Goal: Task Accomplishment & Management: Use online tool/utility

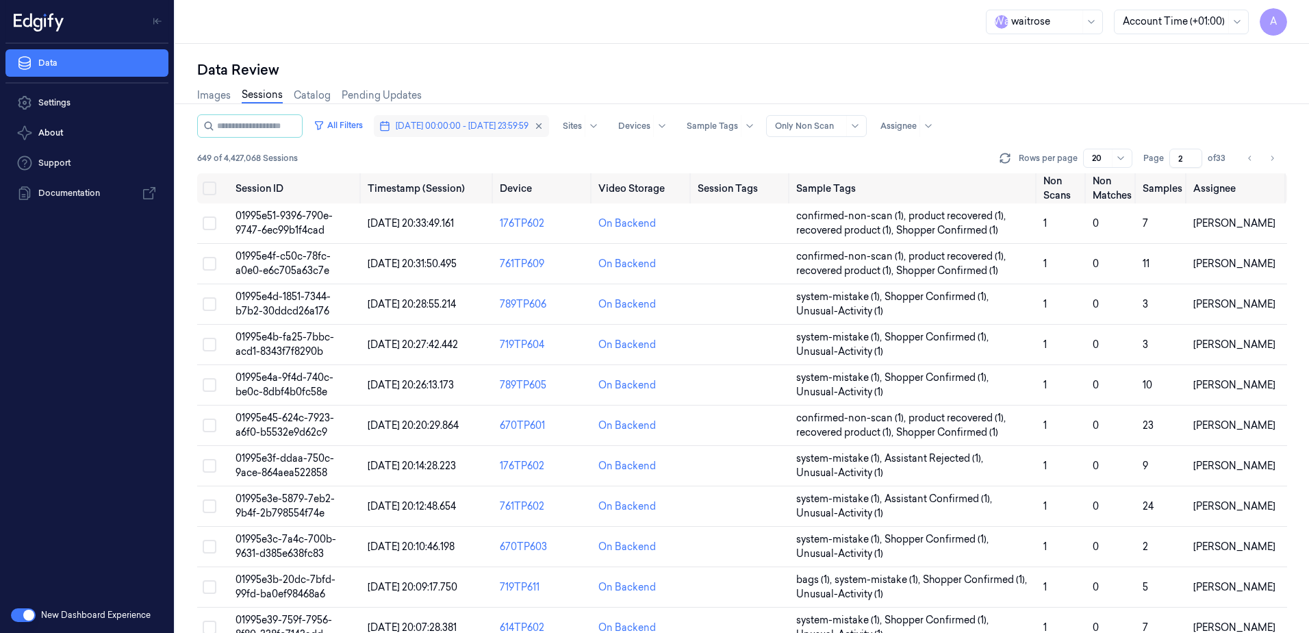
click at [490, 129] on span "[DATE] 00:00:00 - [DATE] 23:59:59" at bounding box center [462, 126] width 133 height 12
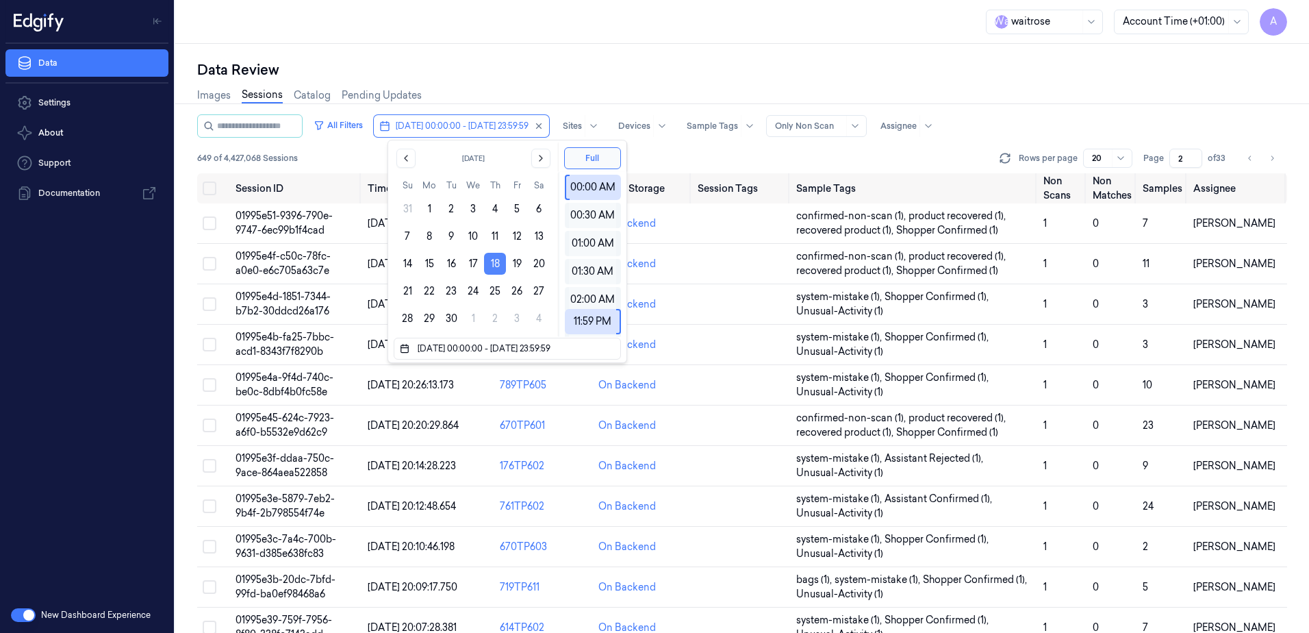
click at [496, 268] on button "18" at bounding box center [495, 264] width 22 height 22
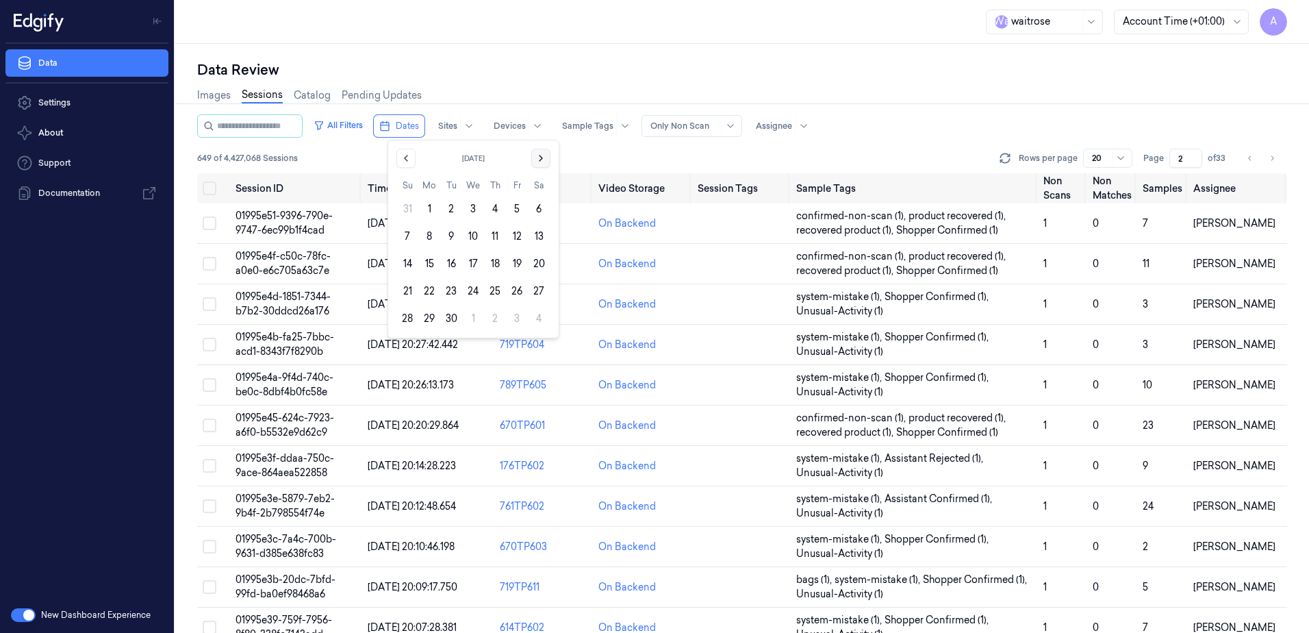
click at [535, 156] on icon "Go to the Next Month" at bounding box center [540, 158] width 11 height 11
click at [451, 264] on button "14" at bounding box center [451, 264] width 22 height 22
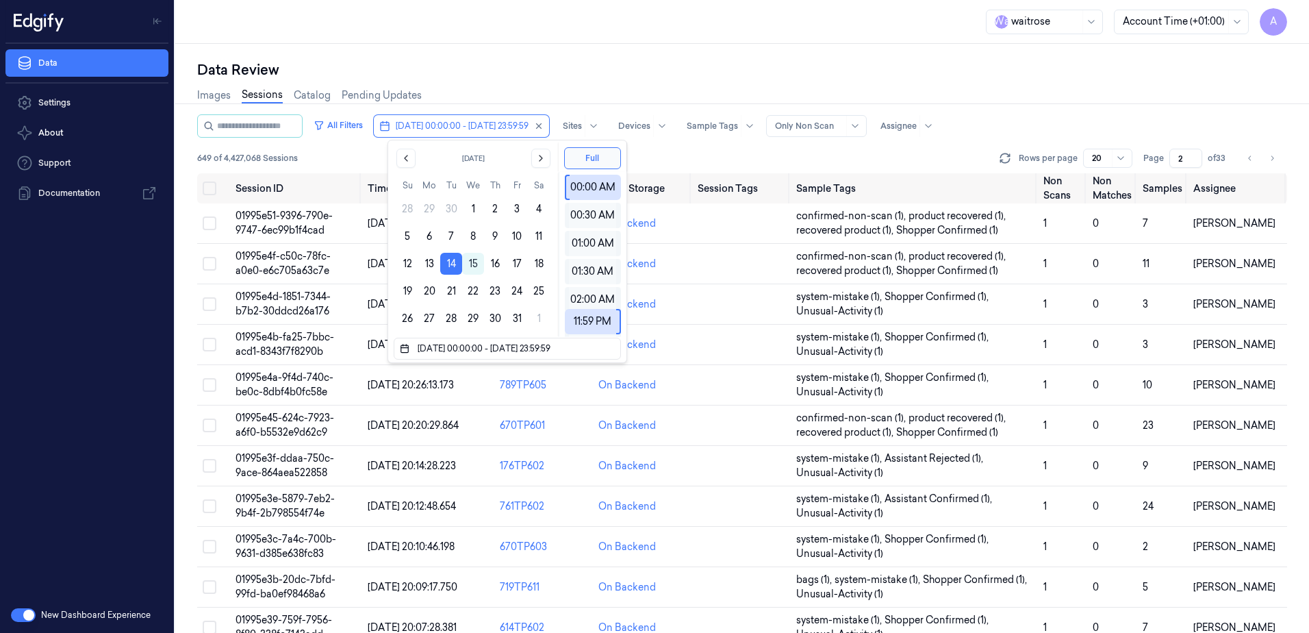
click at [508, 66] on div "Data Review" at bounding box center [742, 69] width 1090 height 19
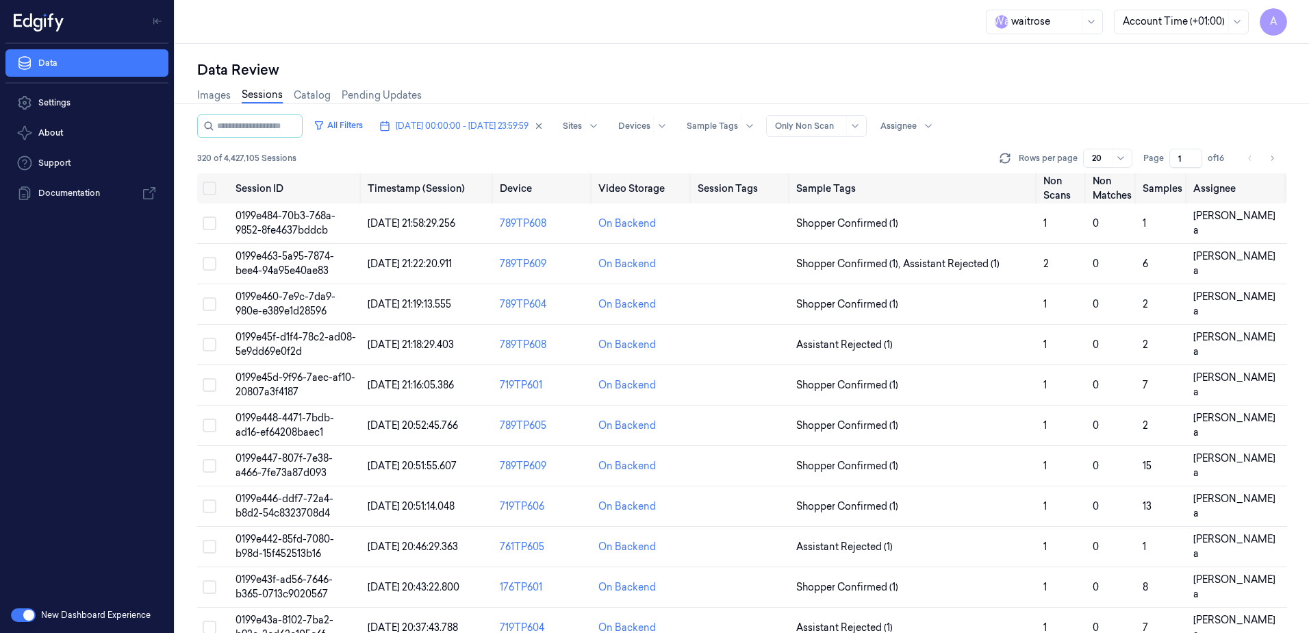
drag, startPoint x: 1188, startPoint y: 156, endPoint x: 1153, endPoint y: 166, distance: 36.4
click at [1153, 166] on div "Page 1 of 16" at bounding box center [1186, 158] width 86 height 19
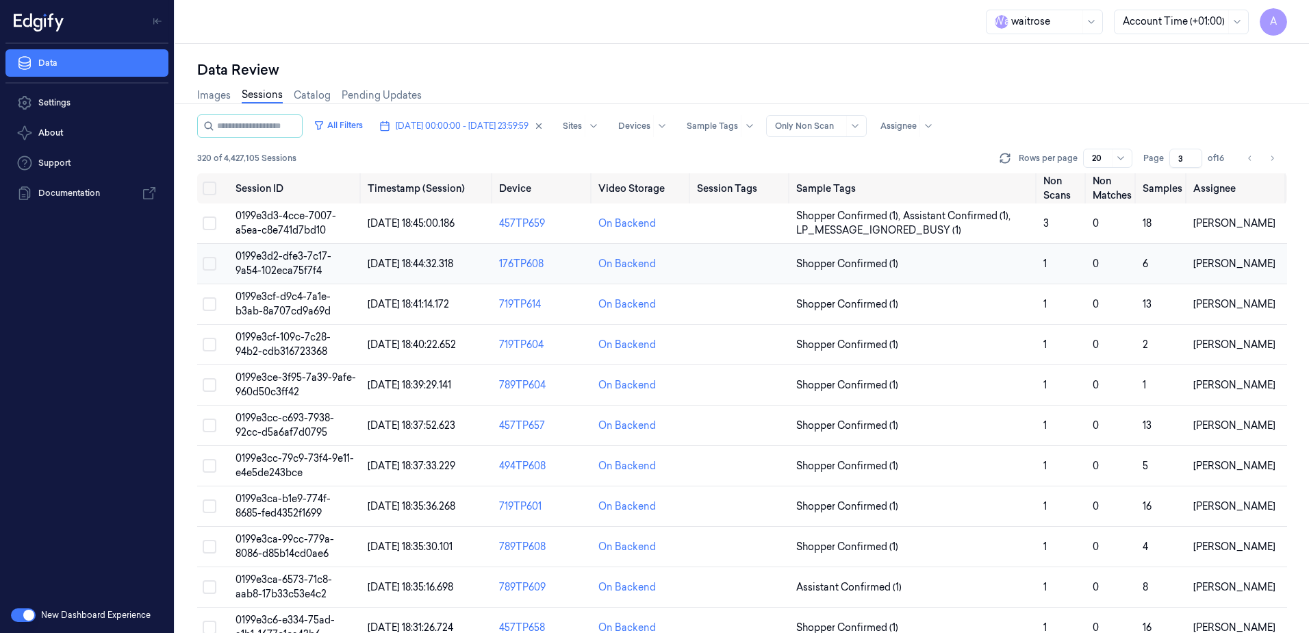
type input "3"
click at [287, 265] on span "0199e3d2-dfe3-7c17-9a54-102eca75f7f4" at bounding box center [284, 263] width 96 height 27
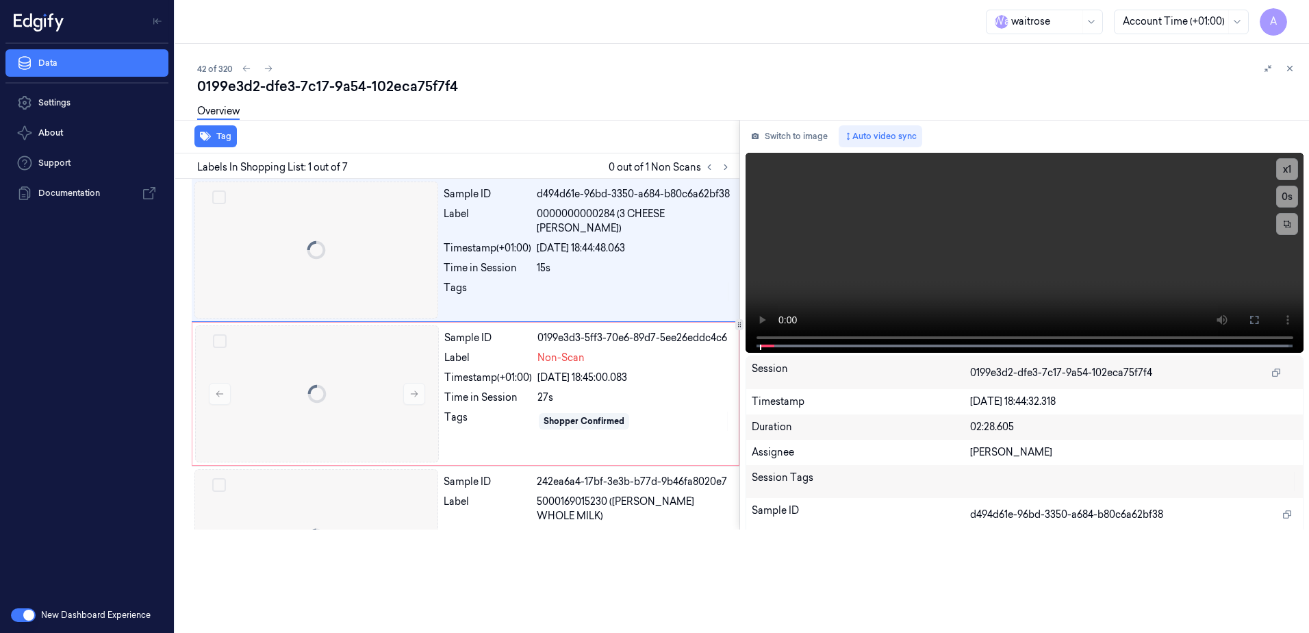
scroll to position [0, 22]
click at [175, 259] on div at bounding box center [175, 338] width 0 height 589
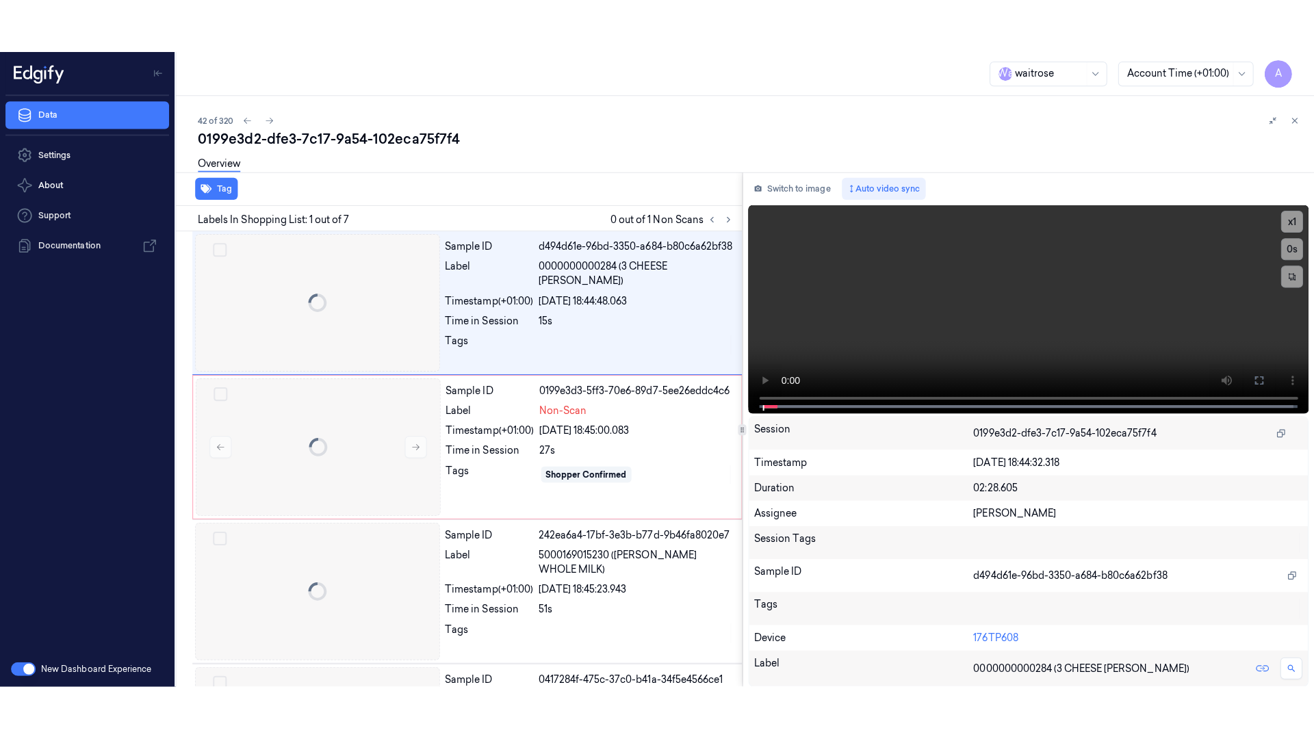
scroll to position [0, 0]
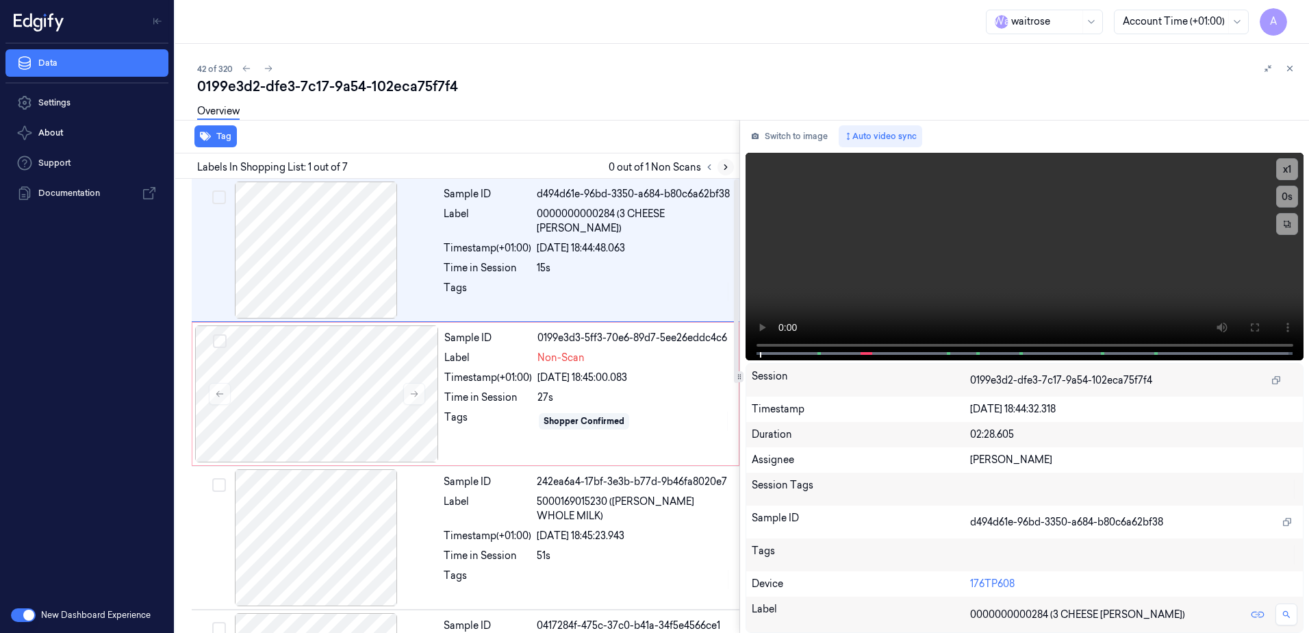
click at [726, 165] on icon at bounding box center [726, 167] width 10 height 10
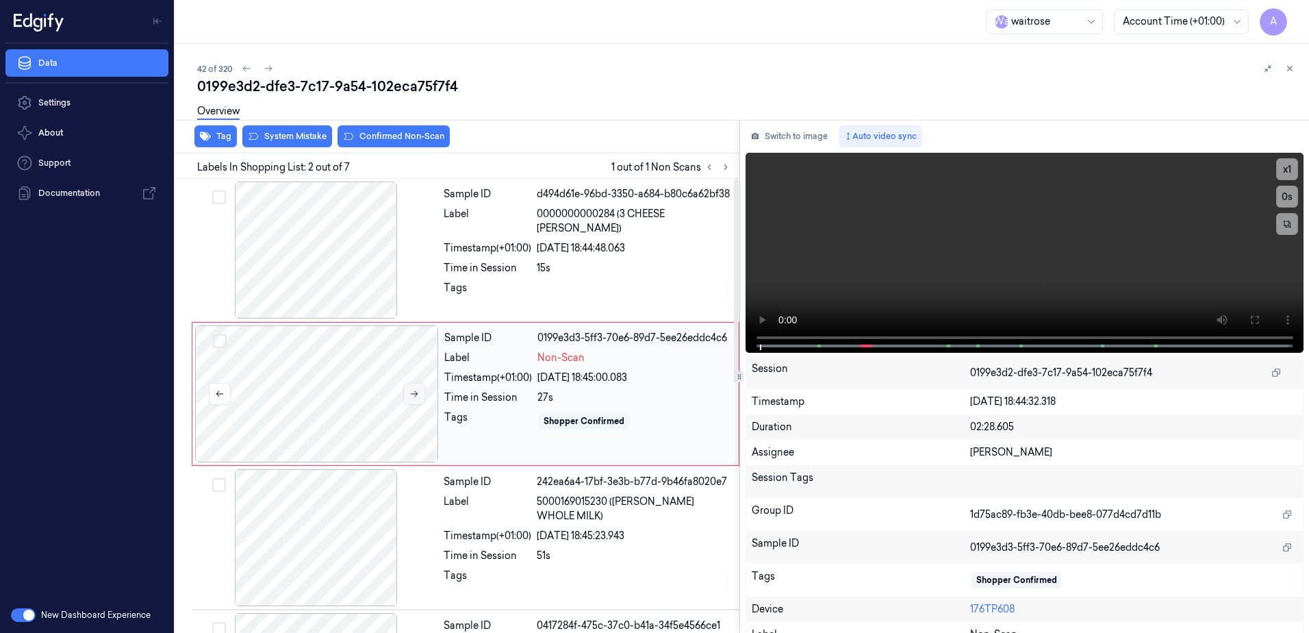
click at [412, 390] on icon at bounding box center [414, 394] width 10 height 10
click at [409, 398] on button at bounding box center [414, 394] width 22 height 22
click at [420, 393] on button at bounding box center [414, 394] width 22 height 22
click at [418, 397] on icon at bounding box center [414, 394] width 10 height 10
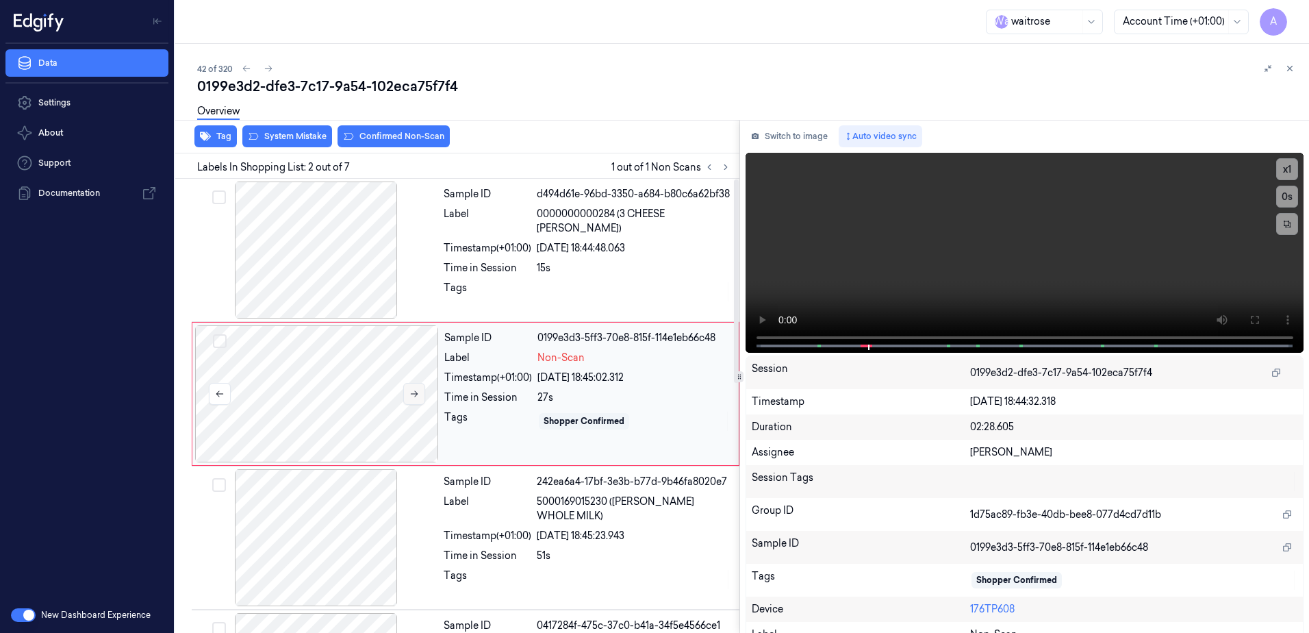
click at [418, 397] on icon at bounding box center [414, 394] width 10 height 10
click at [1249, 322] on icon at bounding box center [1254, 319] width 11 height 11
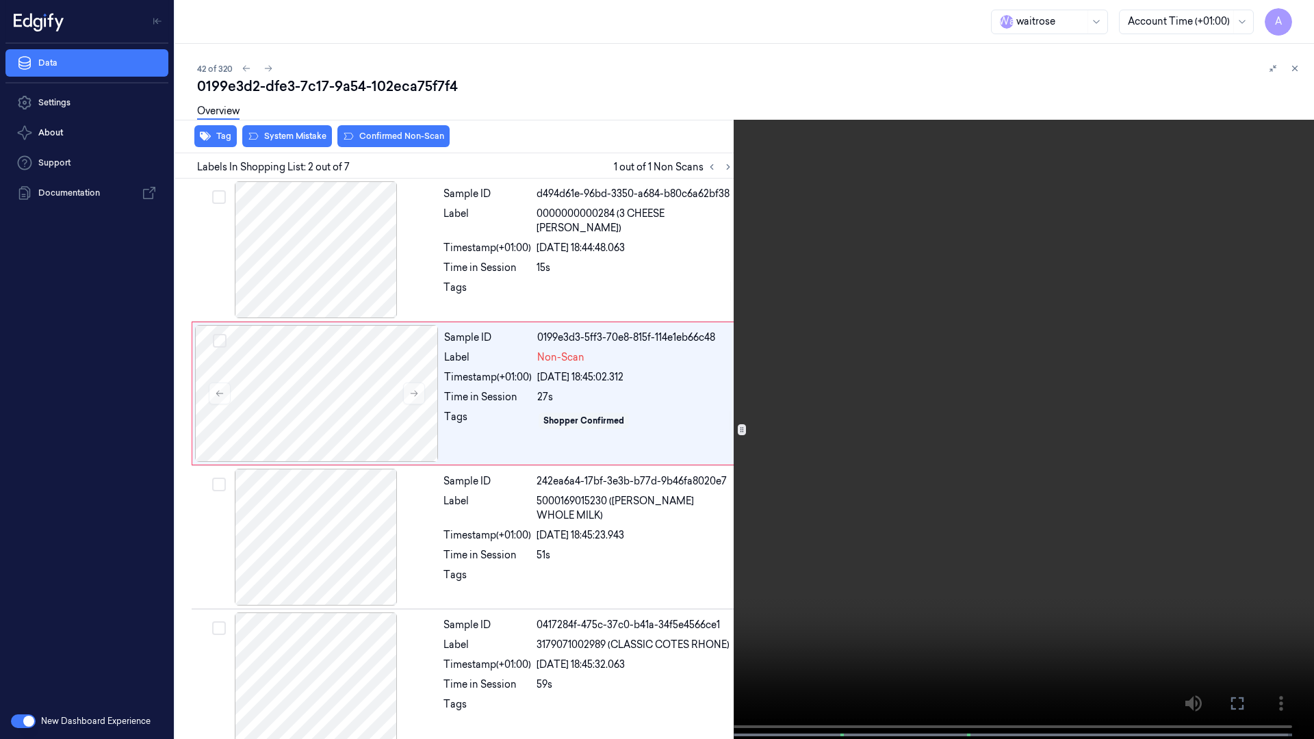
click at [878, 430] on video at bounding box center [657, 371] width 1314 height 742
click at [0, 0] on icon at bounding box center [0, 0] width 0 height 0
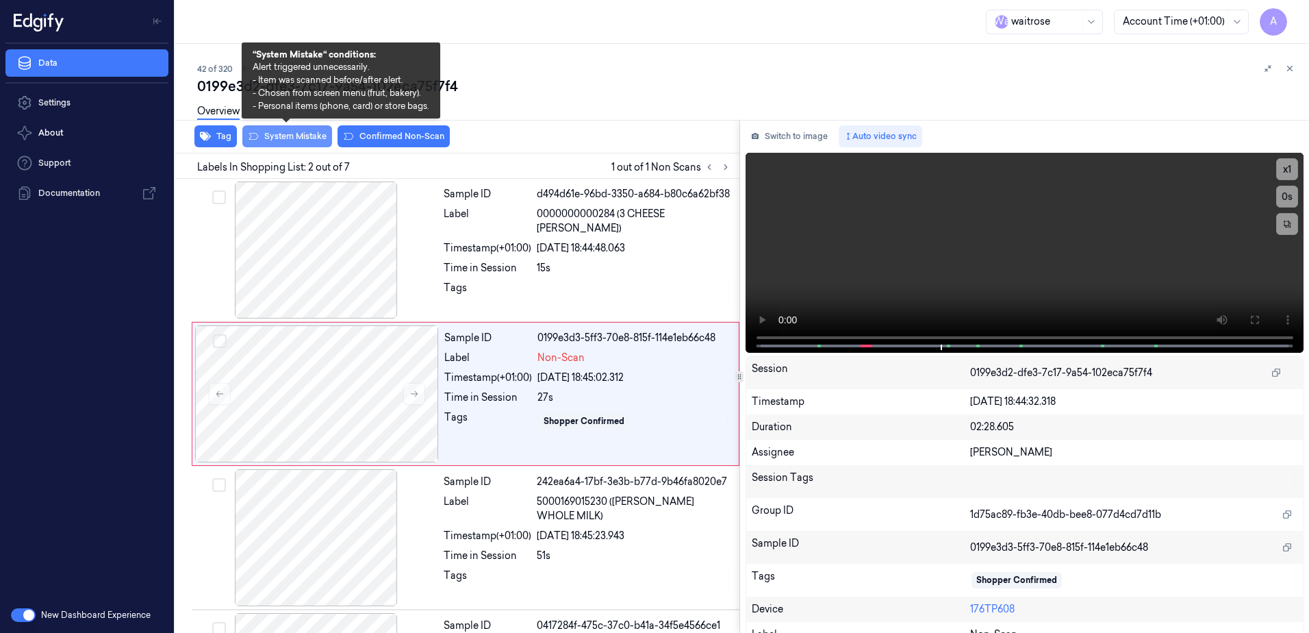
click at [307, 144] on button "System Mistake" at bounding box center [287, 136] width 90 height 22
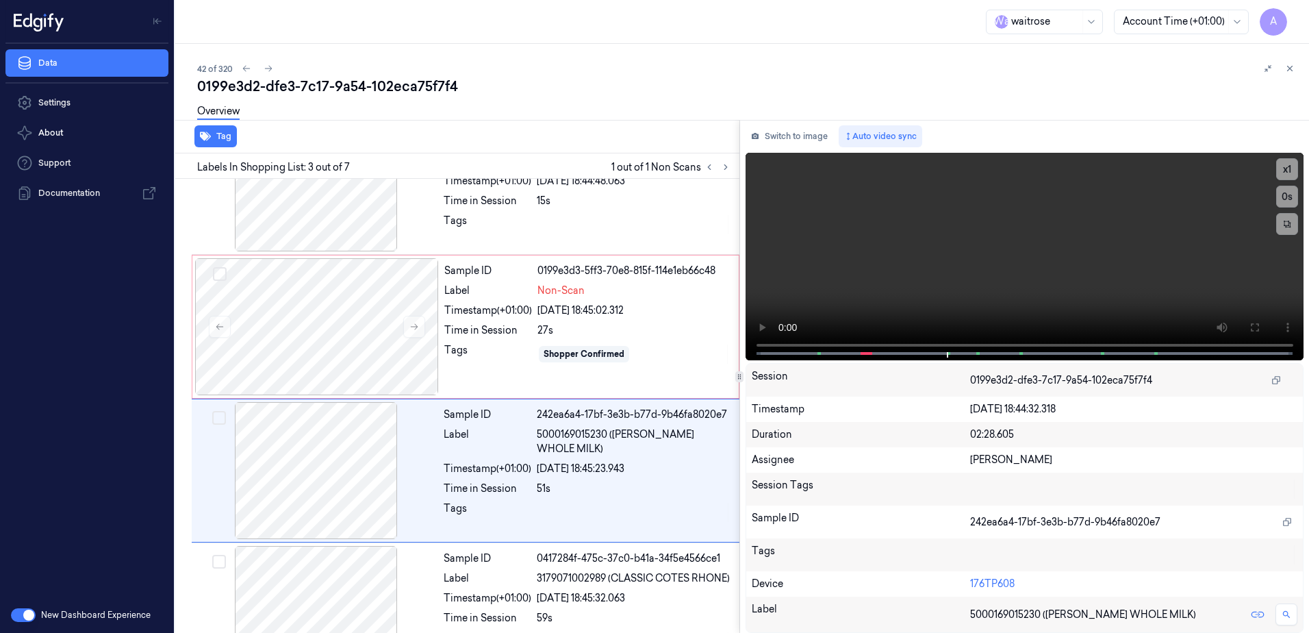
scroll to position [132, 0]
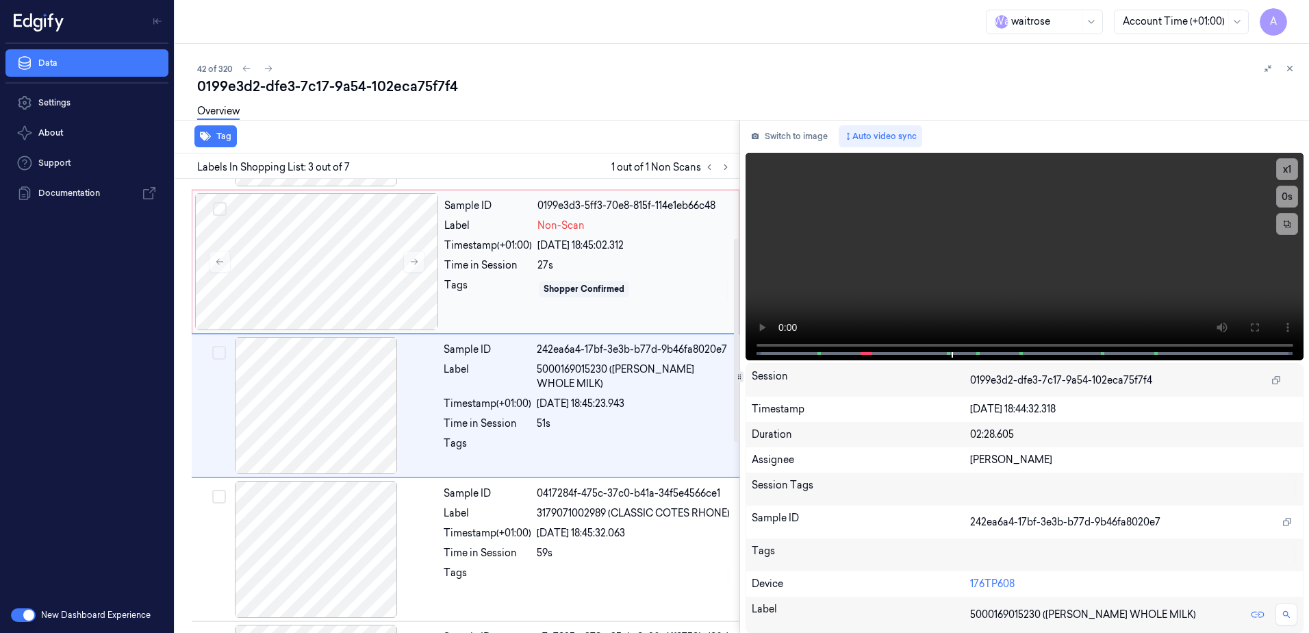
click at [522, 296] on div "Tags" at bounding box center [488, 289] width 88 height 22
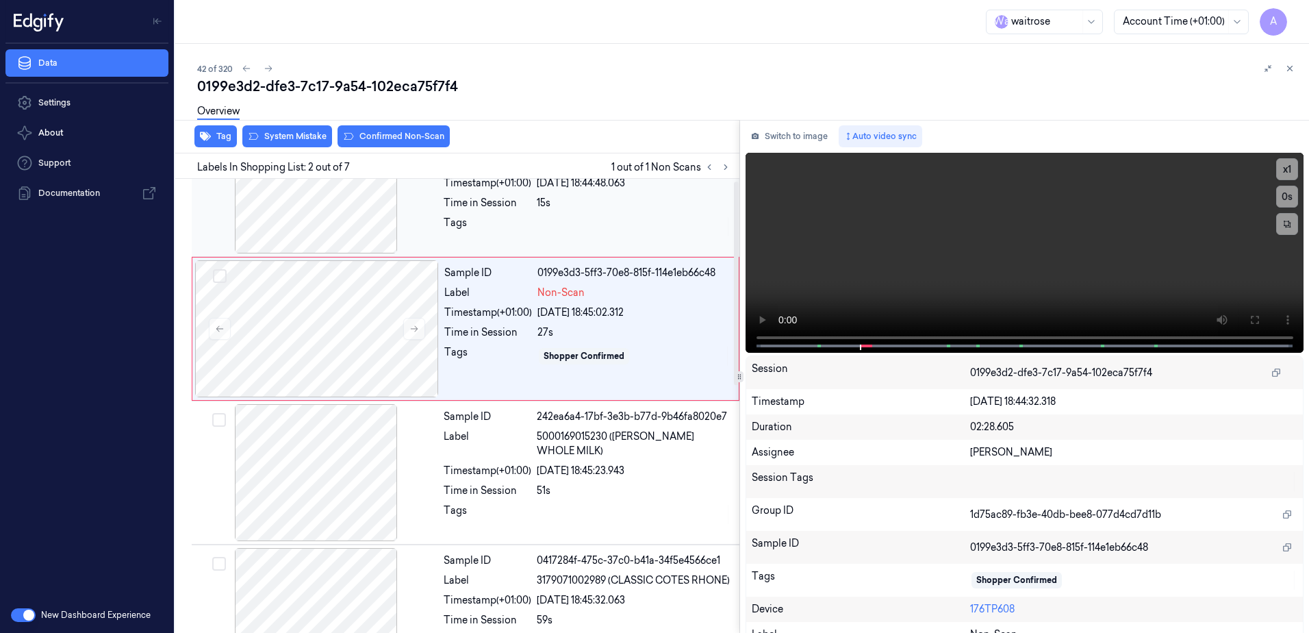
scroll to position [0, 0]
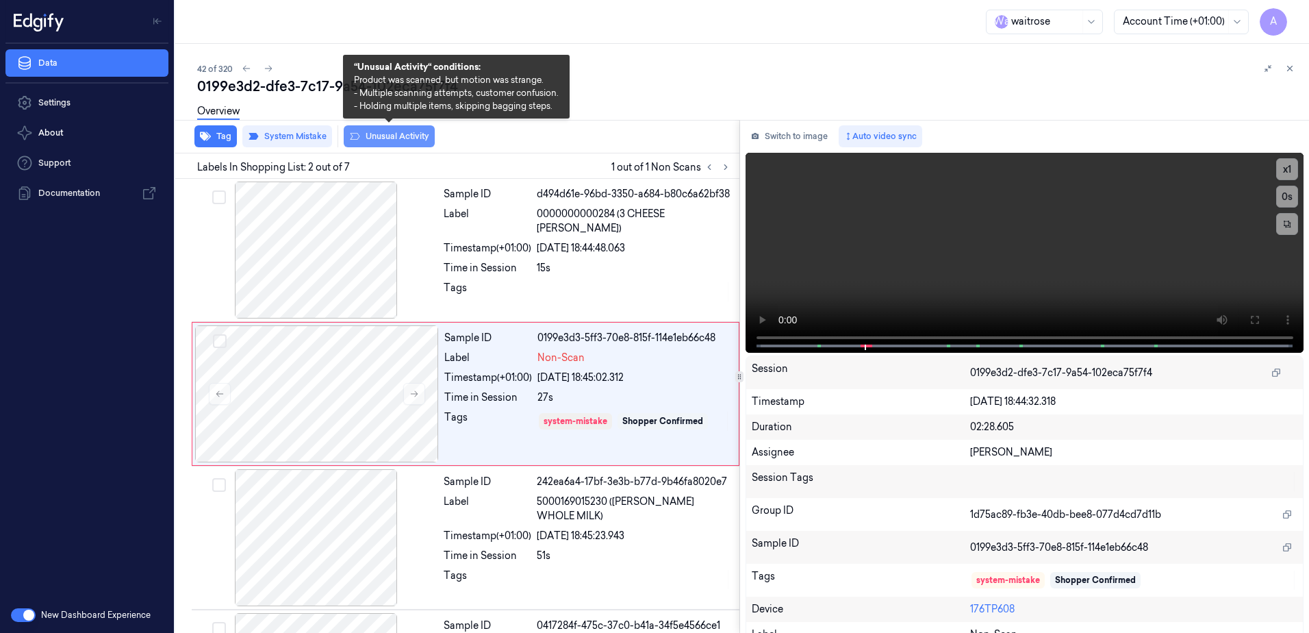
click at [370, 142] on button "Unusual Activity" at bounding box center [389, 136] width 91 height 22
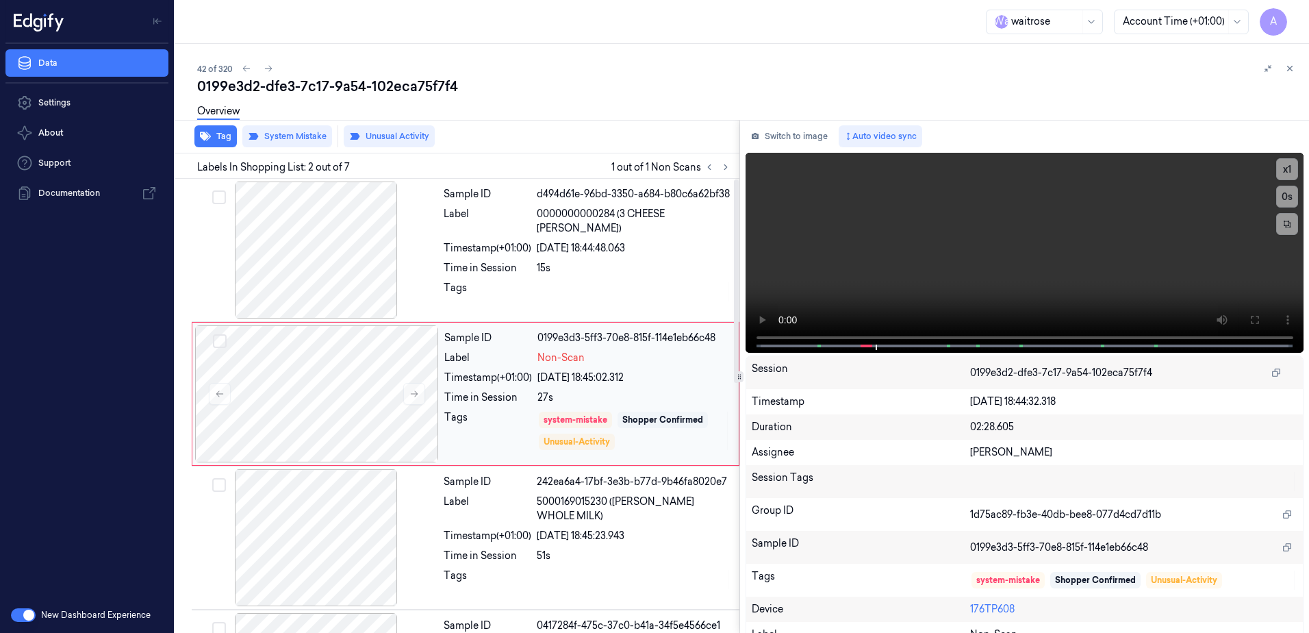
click at [493, 416] on div "Tags" at bounding box center [488, 430] width 88 height 41
click at [212, 132] on button "Tag" at bounding box center [215, 136] width 42 height 22
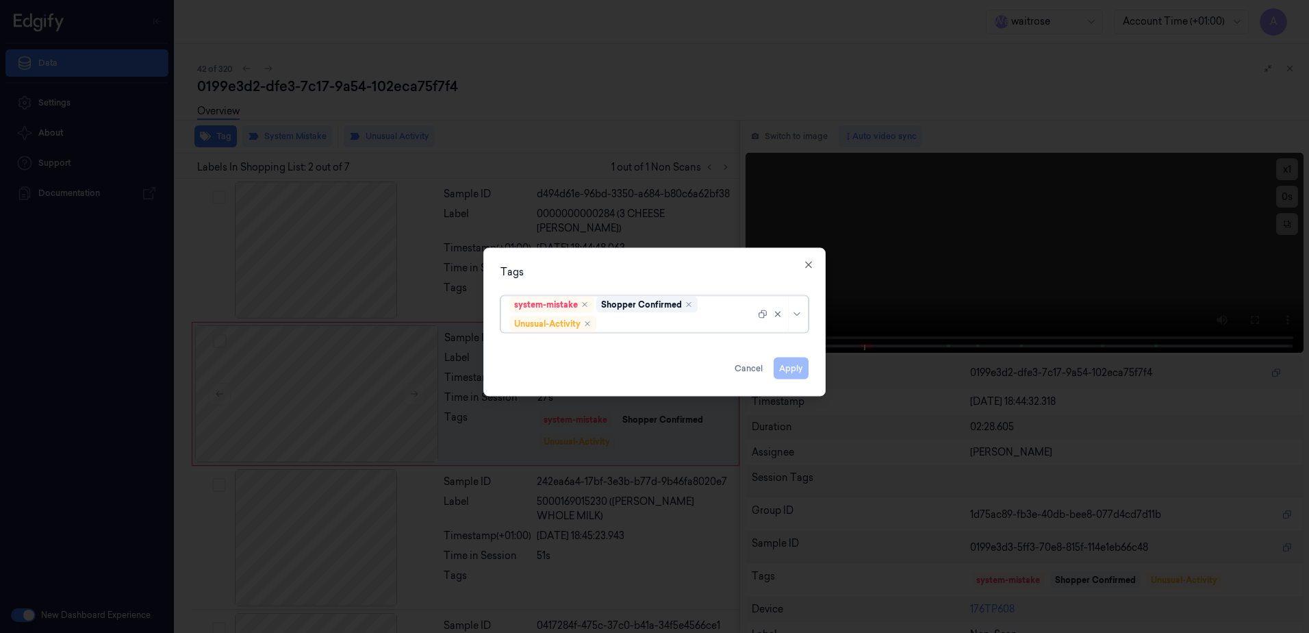
click at [633, 325] on div at bounding box center [677, 323] width 156 height 14
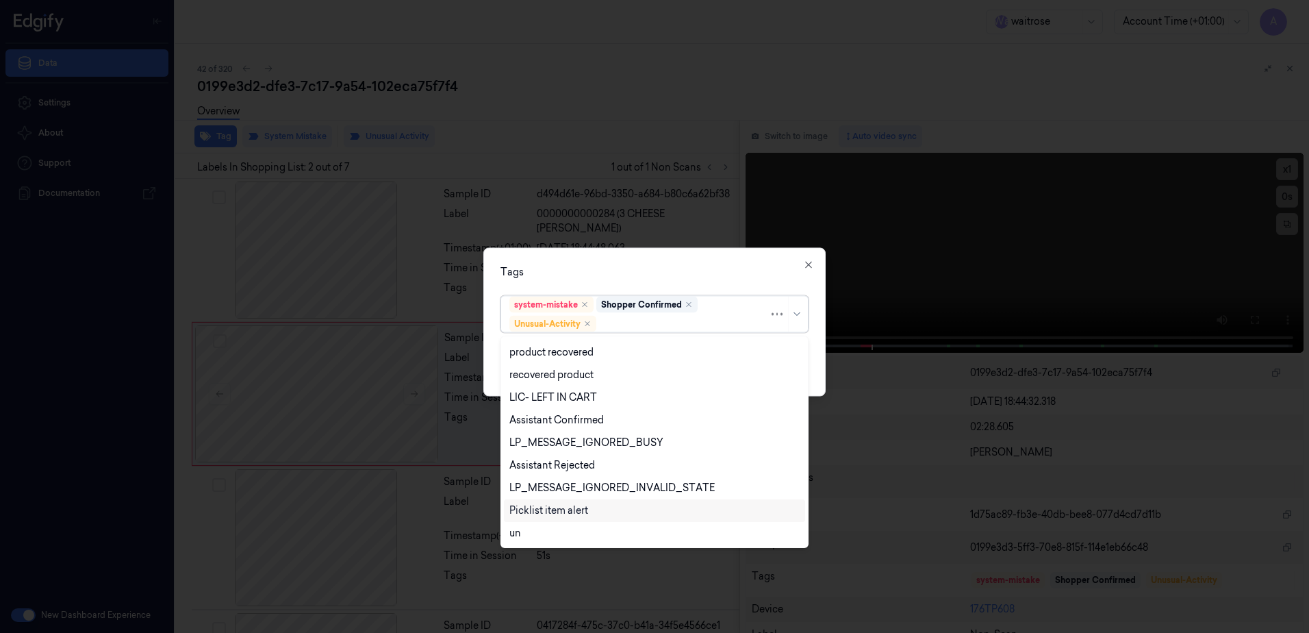
click at [591, 509] on div "Picklist item alert" at bounding box center [654, 510] width 290 height 14
click at [630, 266] on div "Tags" at bounding box center [654, 272] width 308 height 14
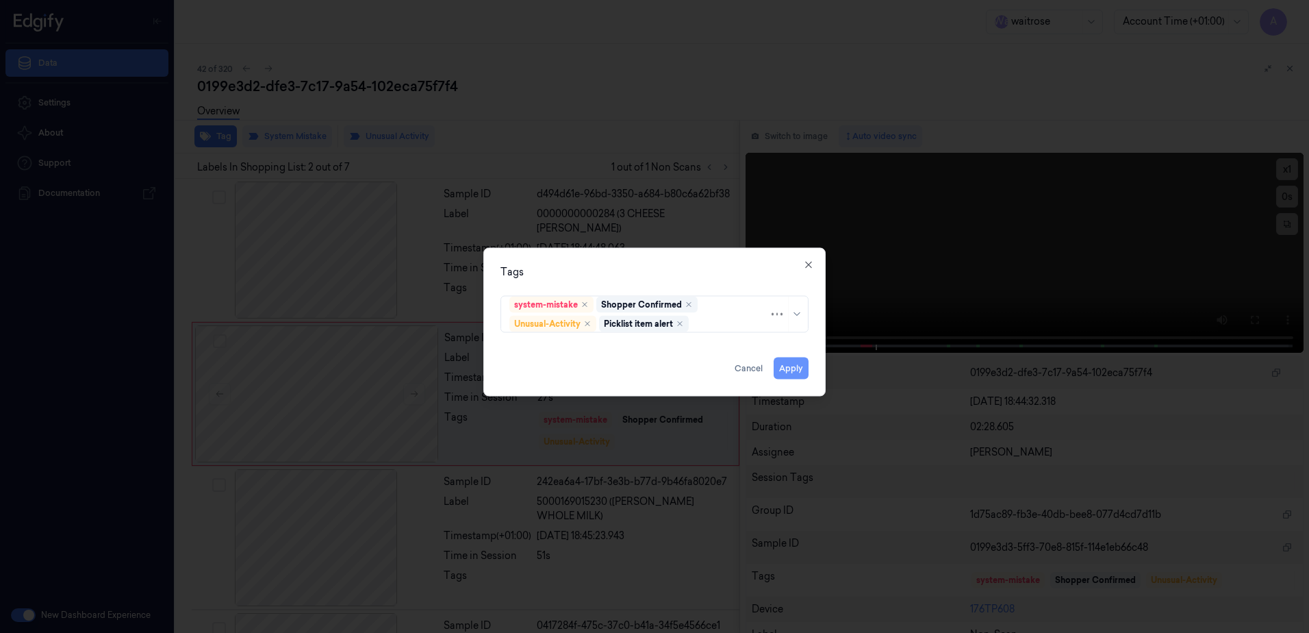
click at [802, 370] on button "Apply" at bounding box center [791, 368] width 35 height 22
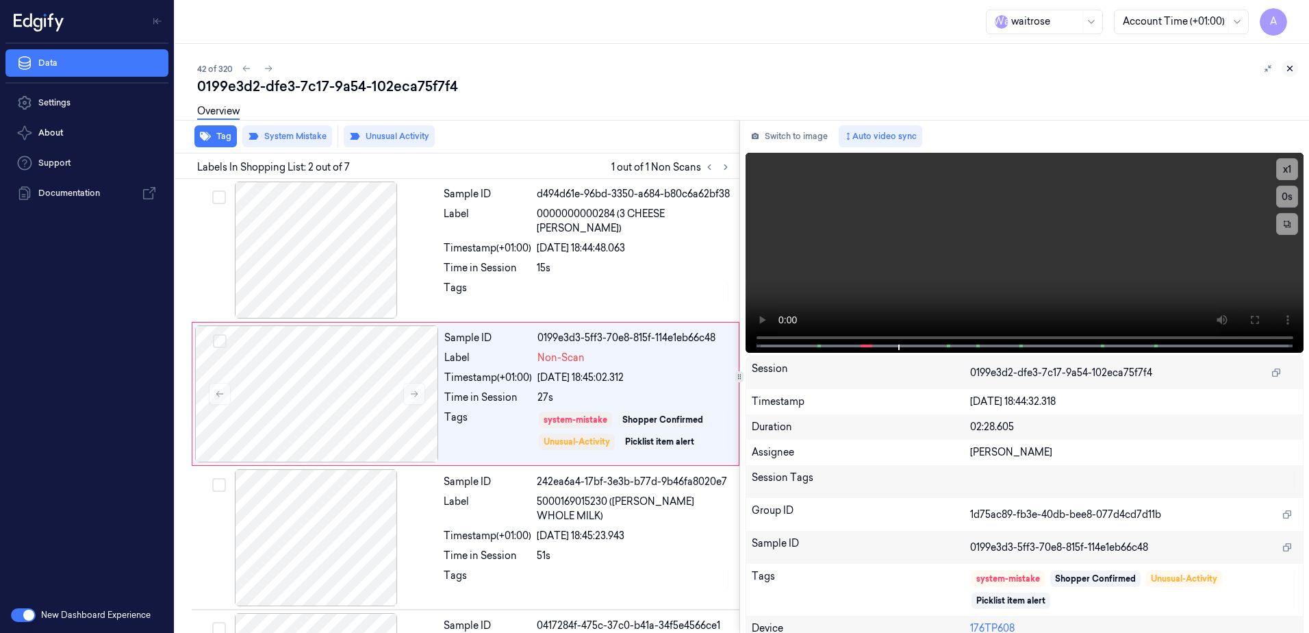
click at [1293, 64] on icon at bounding box center [1290, 69] width 10 height 10
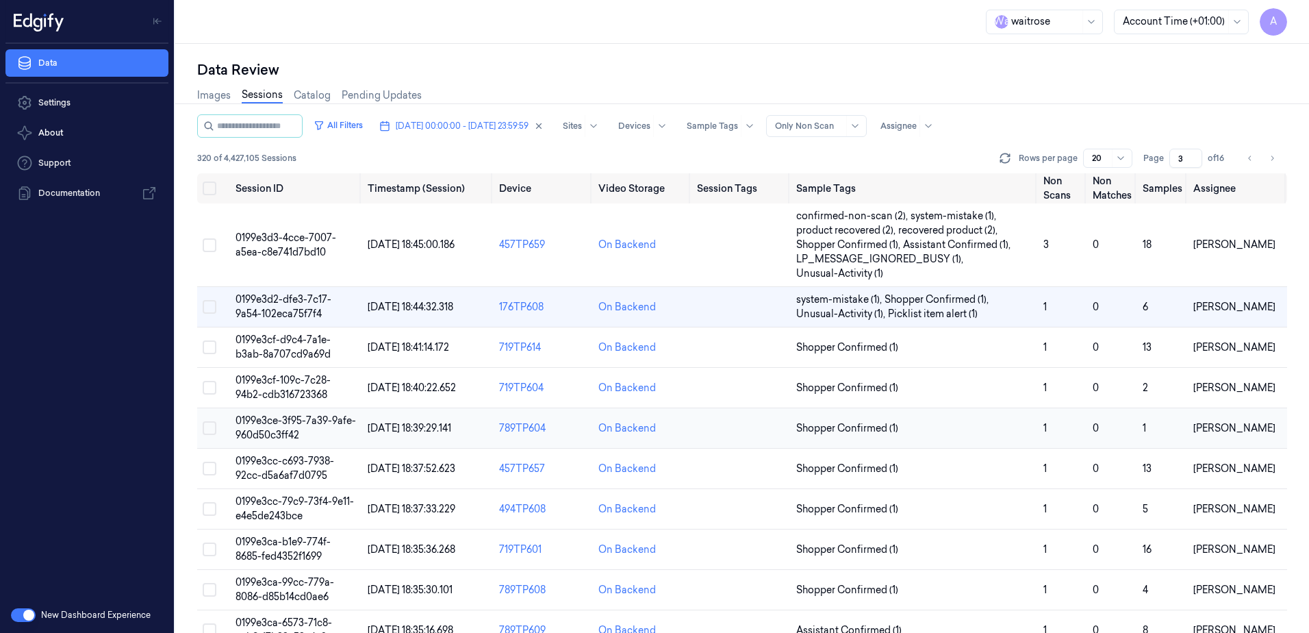
click at [296, 428] on td "0199e3ce-3f95-7a39-9afe-960d50c3ff42" at bounding box center [296, 428] width 132 height 40
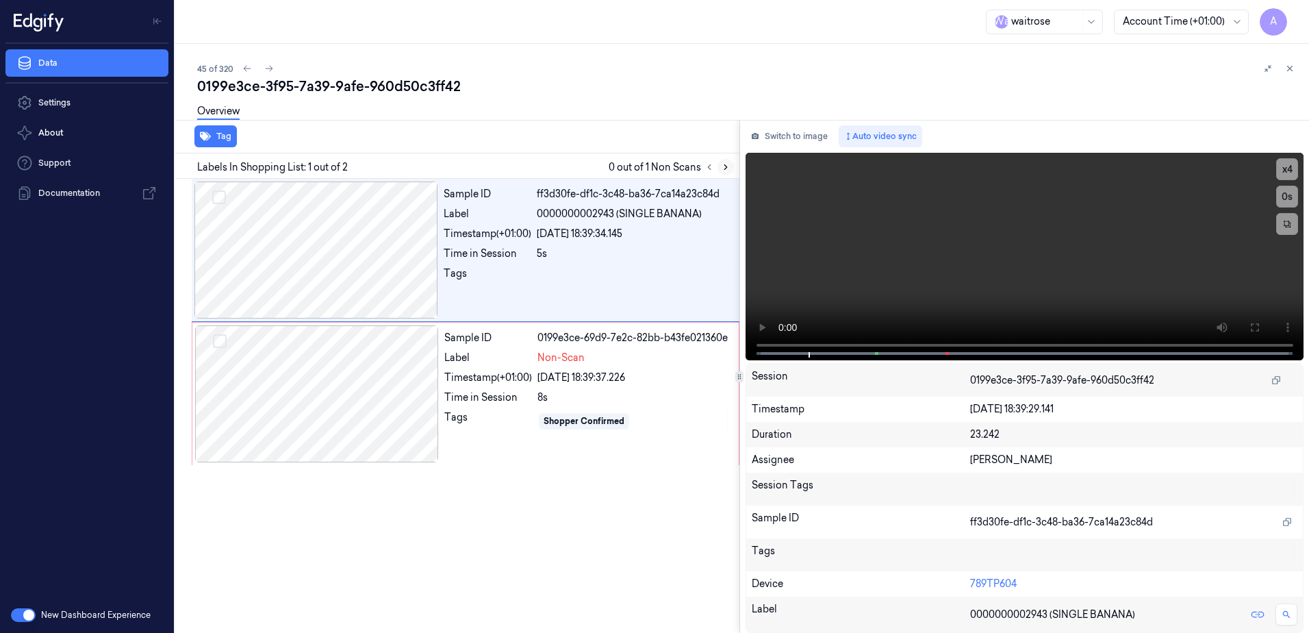
click at [725, 168] on icon at bounding box center [726, 167] width 10 height 10
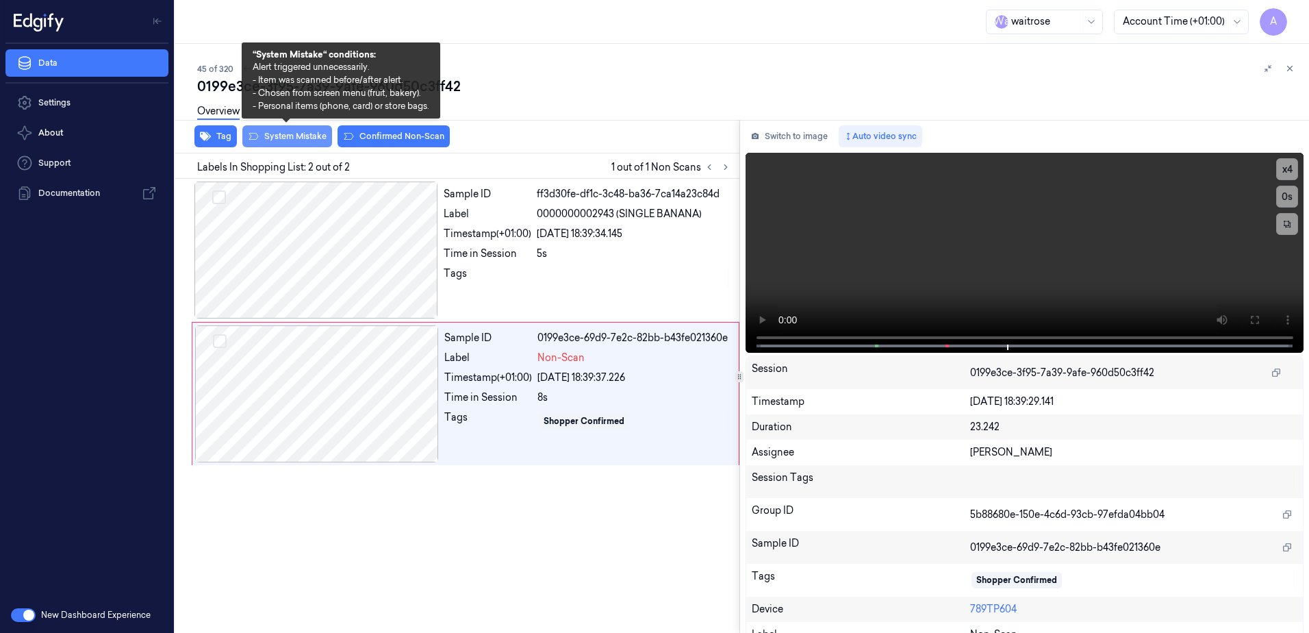
click at [277, 136] on button "System Mistake" at bounding box center [287, 136] width 90 height 22
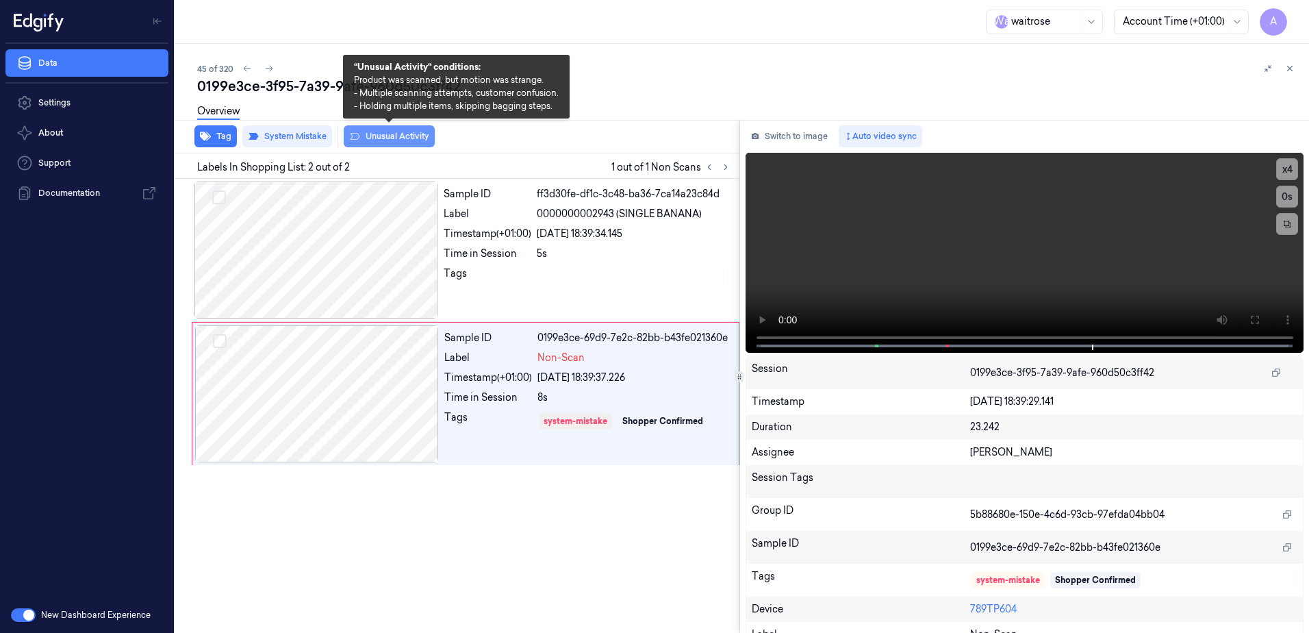
click at [386, 137] on button "Unusual Activity" at bounding box center [389, 136] width 91 height 22
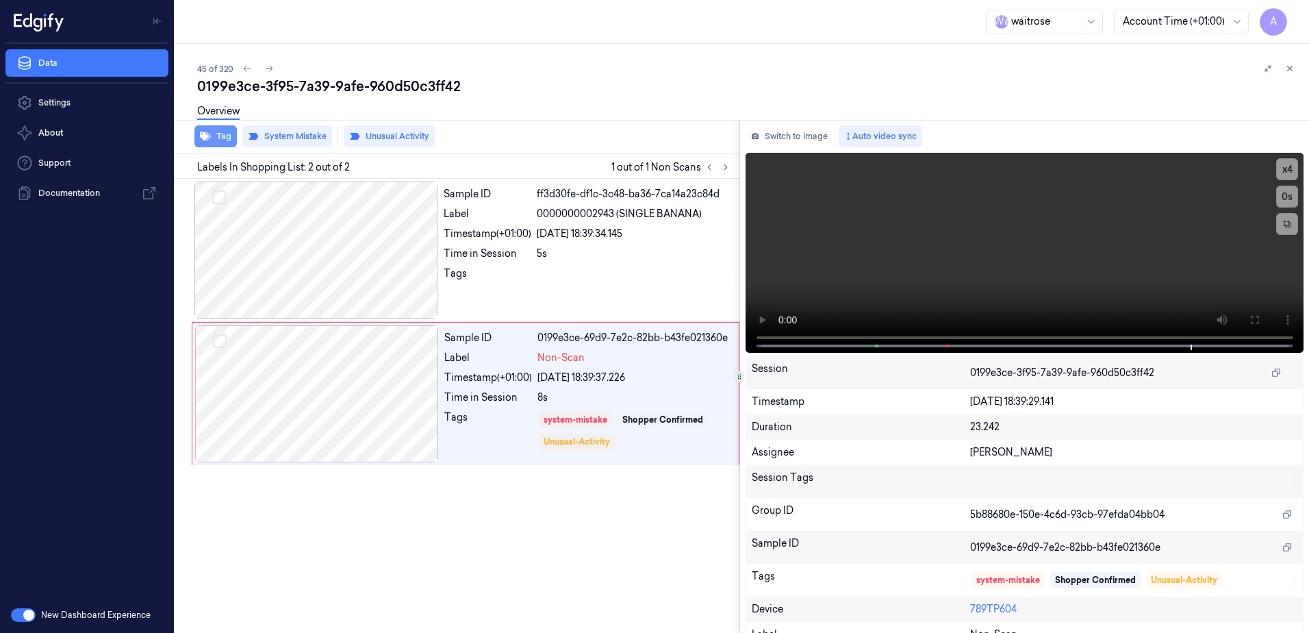
click at [225, 138] on button "Tag" at bounding box center [215, 136] width 42 height 22
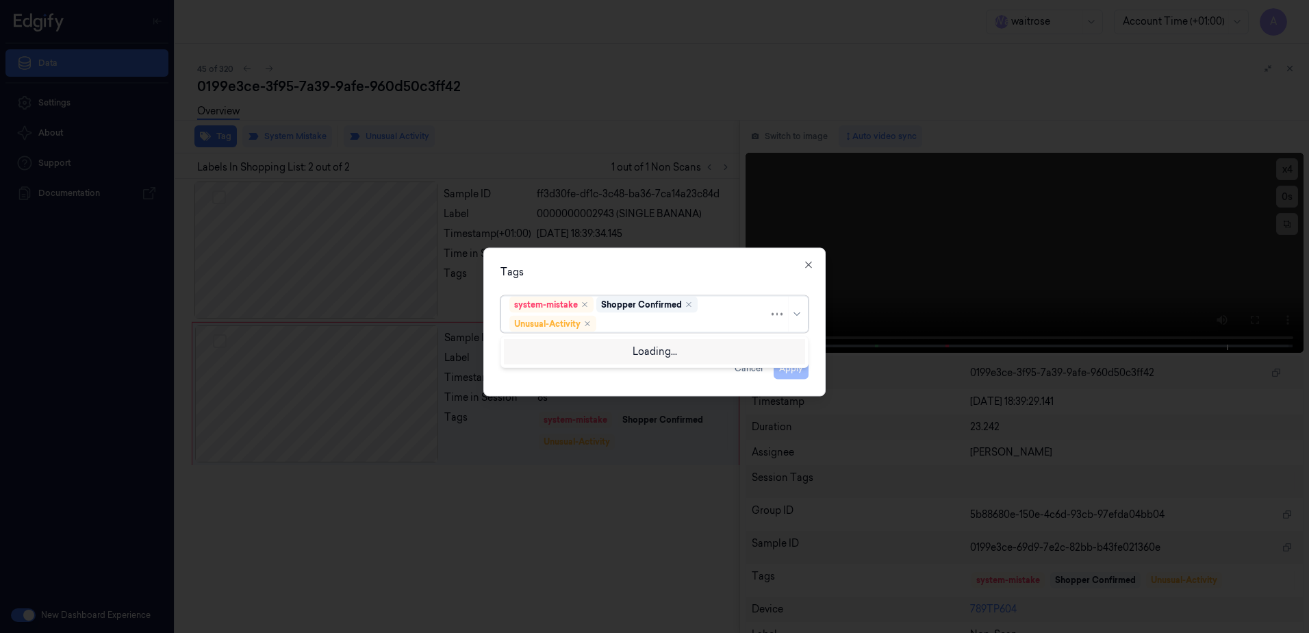
click at [644, 328] on div at bounding box center [684, 323] width 170 height 14
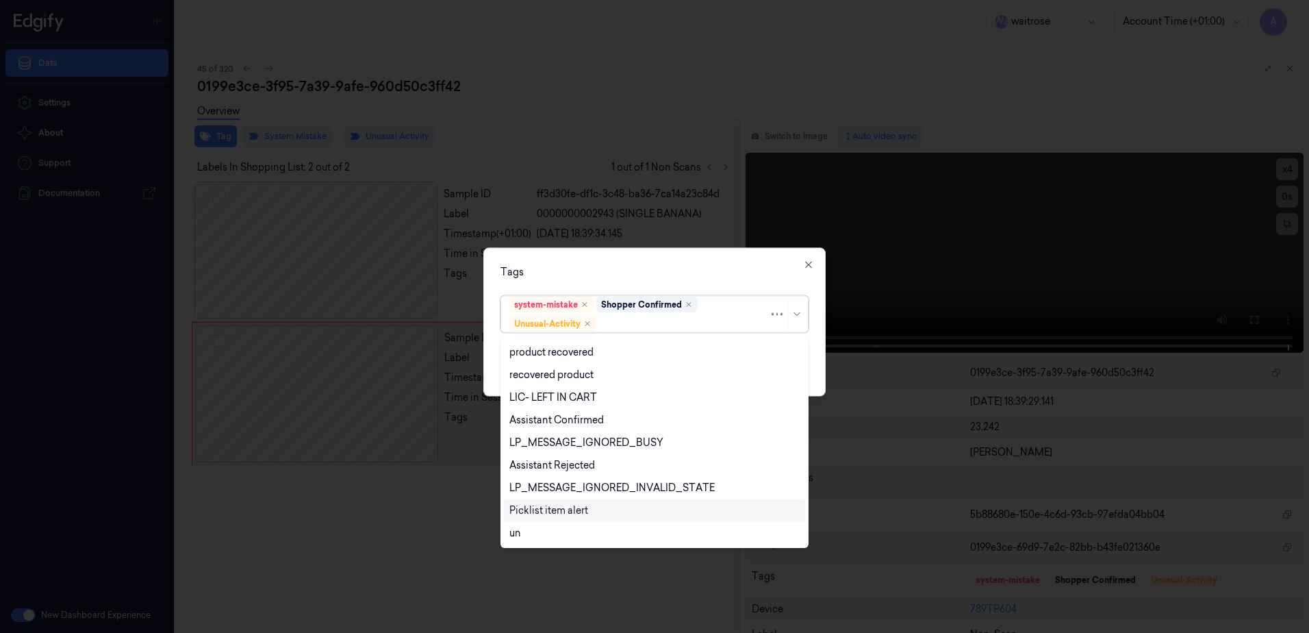
click at [581, 512] on div "Picklist item alert" at bounding box center [548, 510] width 79 height 14
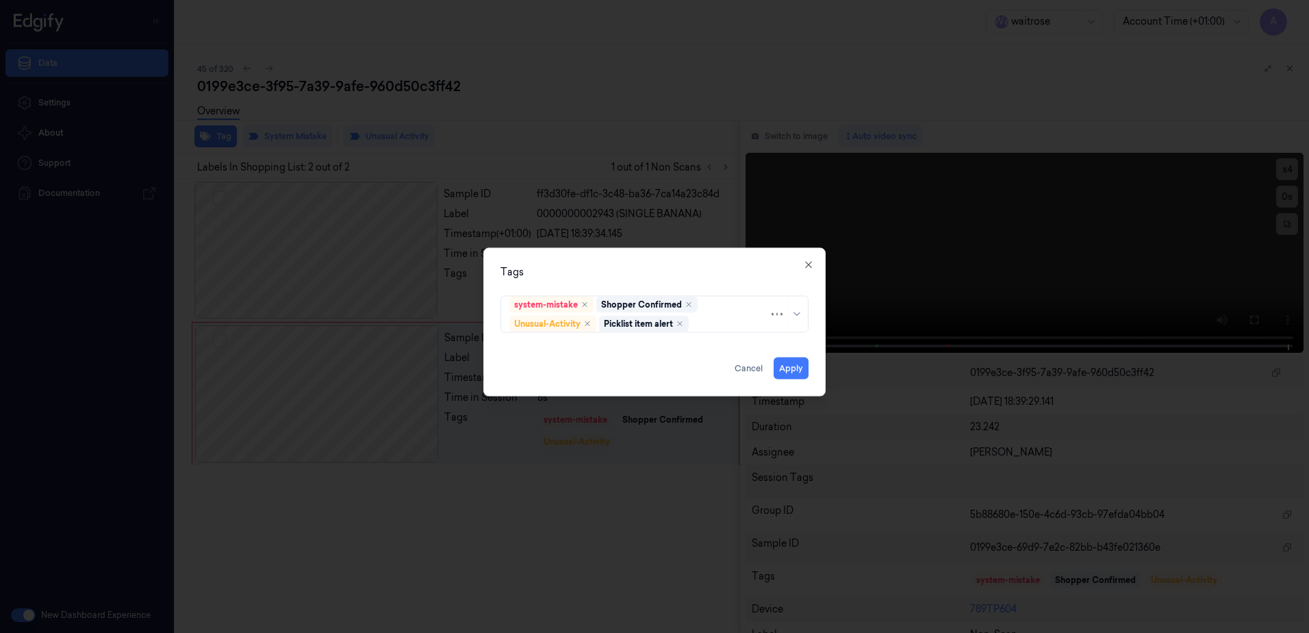
click at [661, 275] on div "Tags" at bounding box center [654, 272] width 308 height 14
click at [786, 372] on button "Apply" at bounding box center [791, 368] width 35 height 22
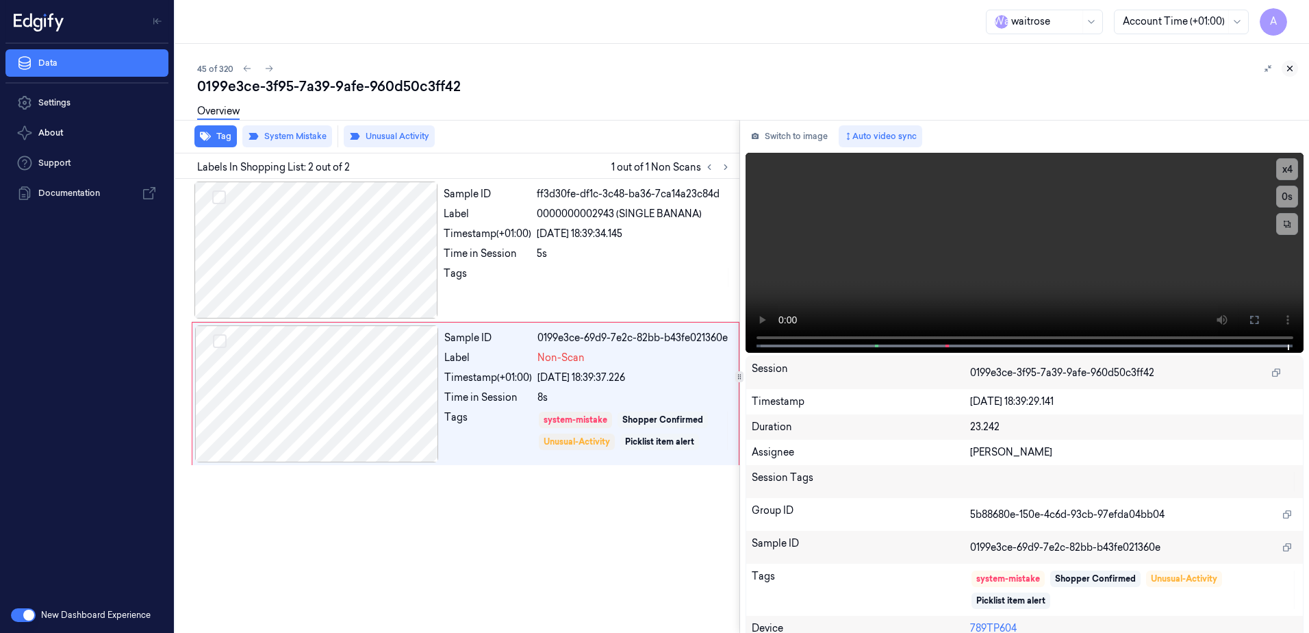
click at [1288, 62] on button at bounding box center [1290, 68] width 16 height 16
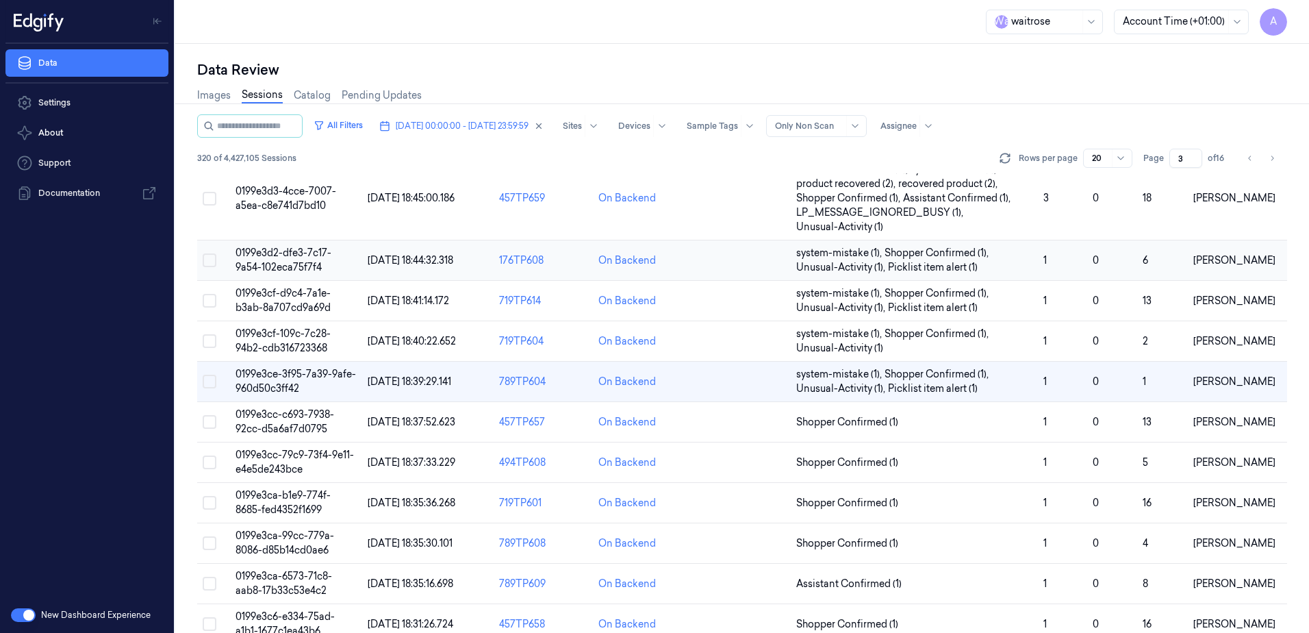
scroll to position [68, 0]
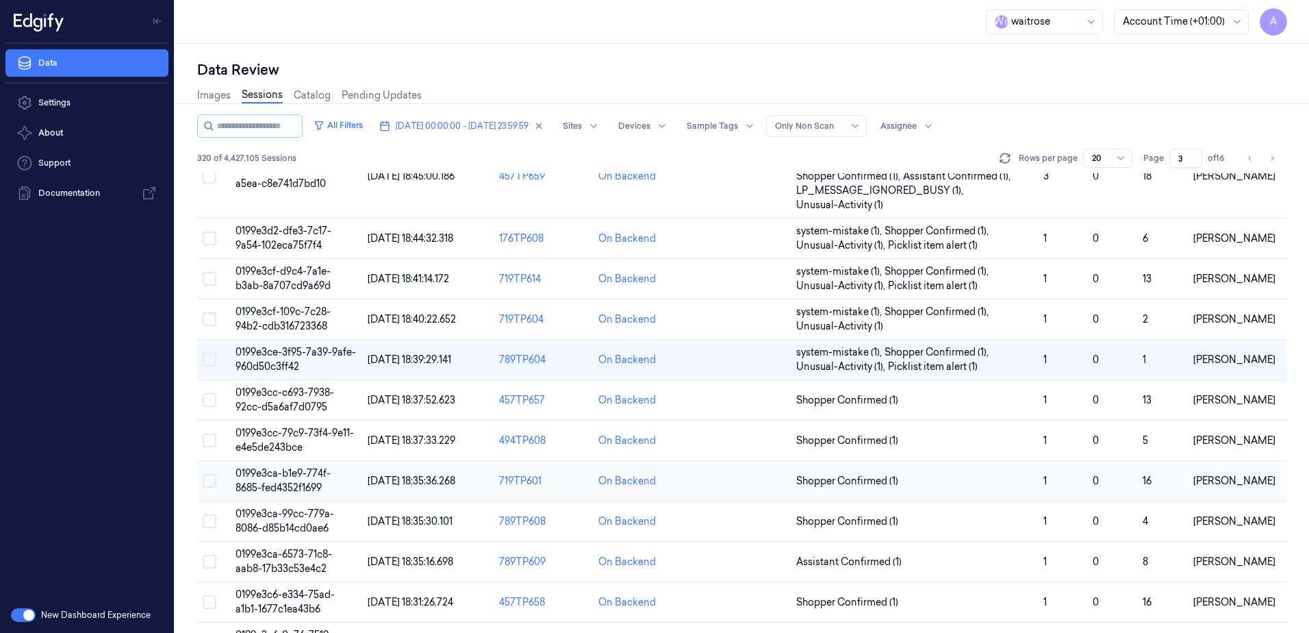
click at [277, 482] on span "0199e3ca-b1e9-774f-8685-fed4352f1699" at bounding box center [283, 480] width 95 height 27
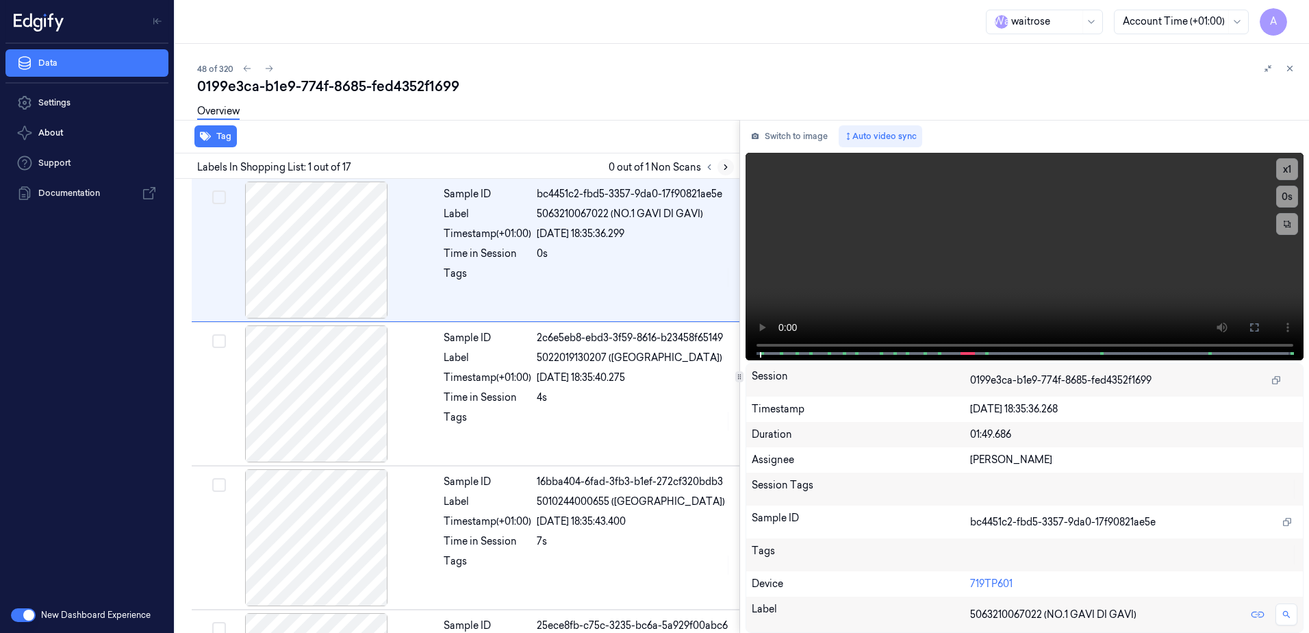
click at [725, 168] on icon at bounding box center [726, 167] width 10 height 10
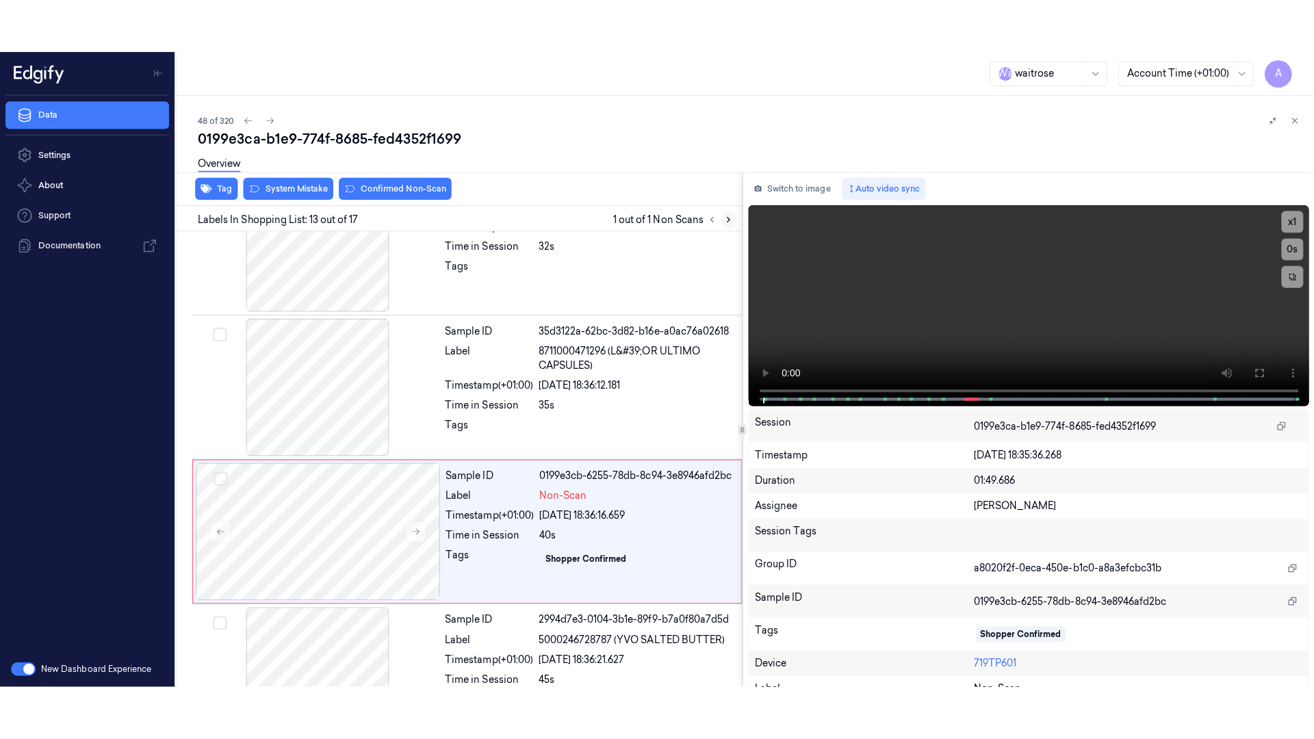
scroll to position [1570, 0]
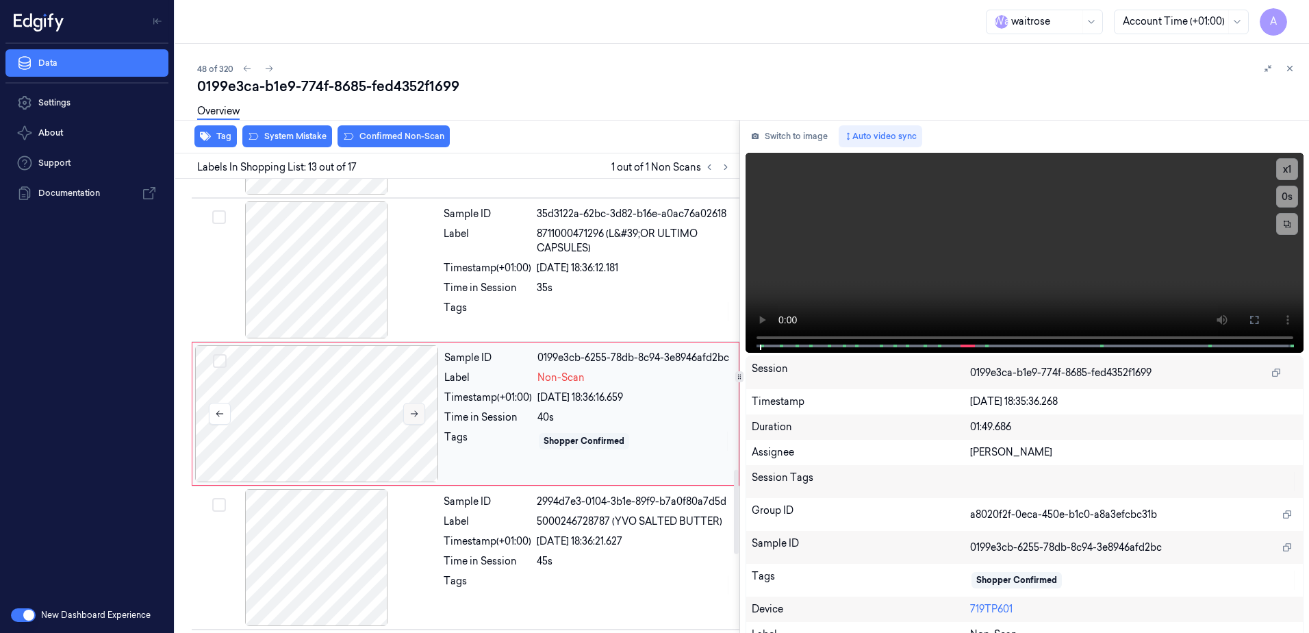
click at [416, 409] on icon at bounding box center [414, 414] width 10 height 10
click at [411, 409] on icon at bounding box center [414, 414] width 10 height 10
click at [413, 409] on icon at bounding box center [414, 414] width 10 height 10
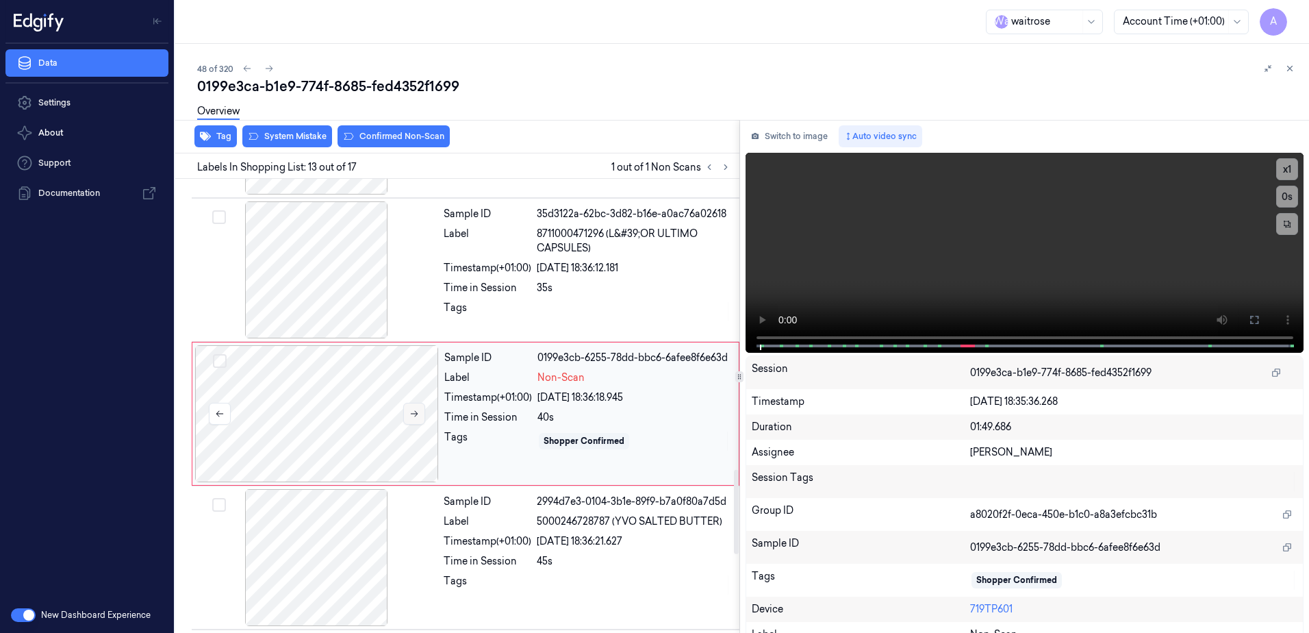
click at [413, 409] on icon at bounding box center [414, 414] width 10 height 10
click at [1256, 311] on button at bounding box center [1254, 320] width 22 height 22
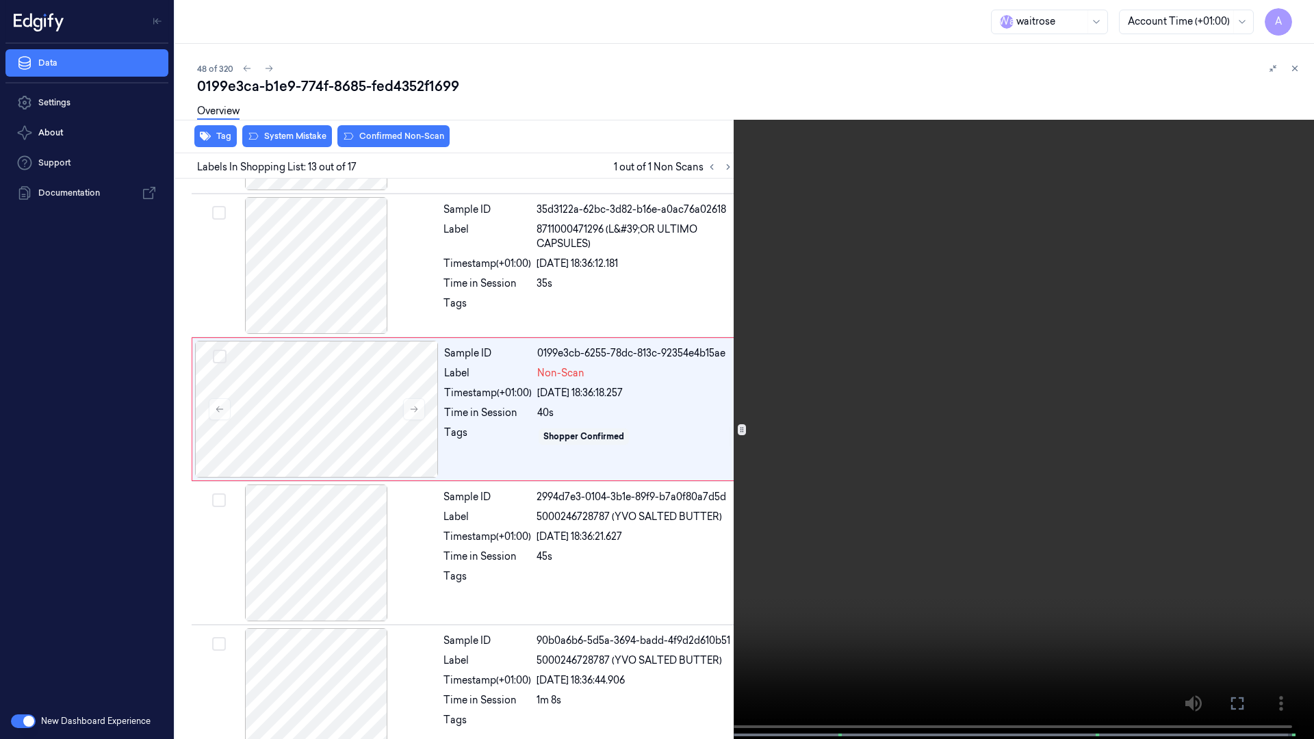
click at [830, 394] on video at bounding box center [657, 371] width 1314 height 742
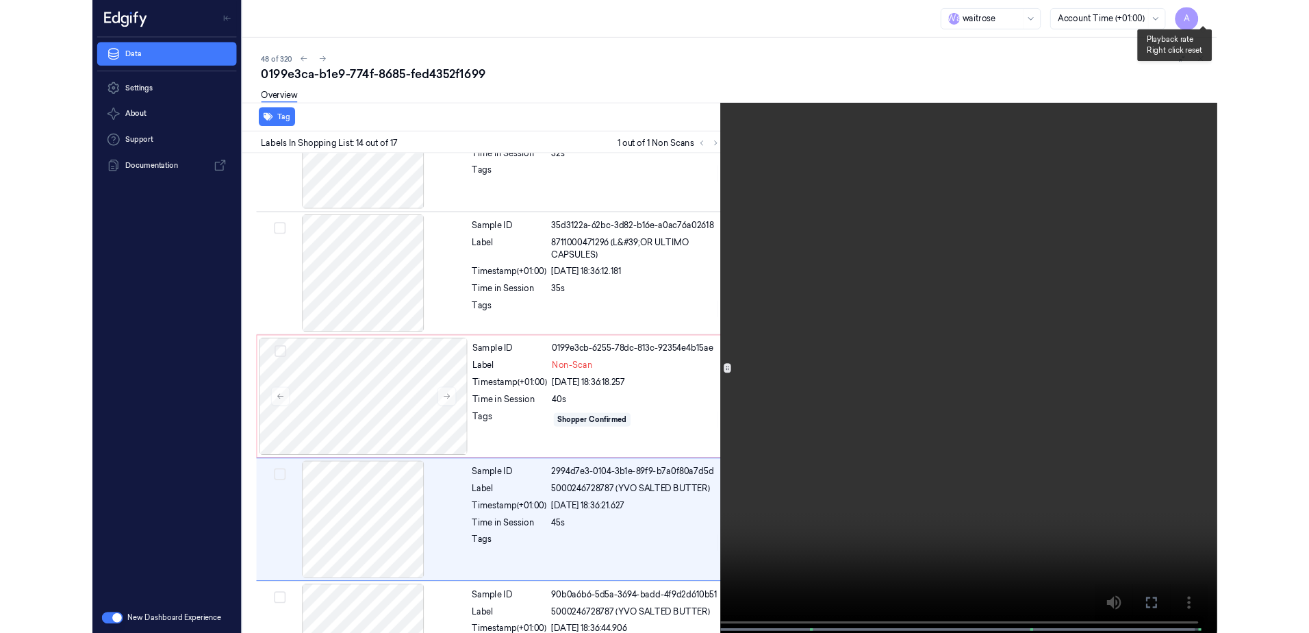
scroll to position [1660, 0]
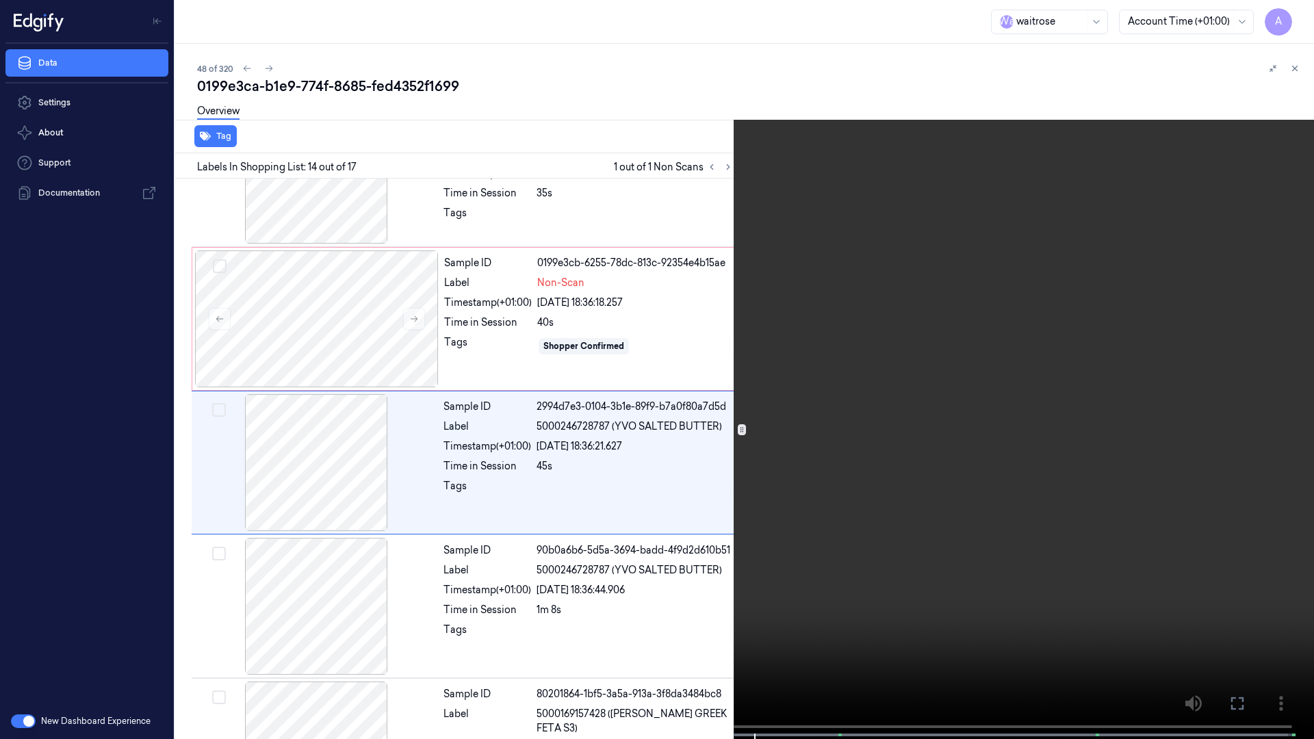
click at [0, 0] on button at bounding box center [0, 0] width 0 height 0
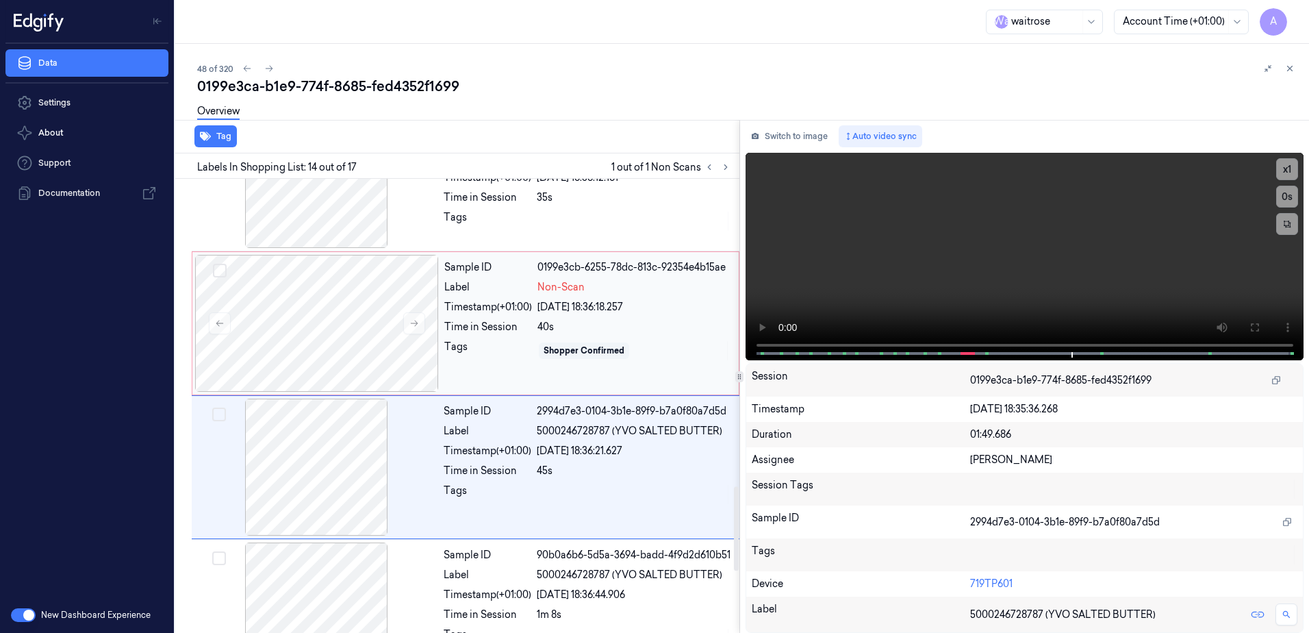
click at [479, 300] on div "Timestamp (+01:00)" at bounding box center [488, 307] width 88 height 14
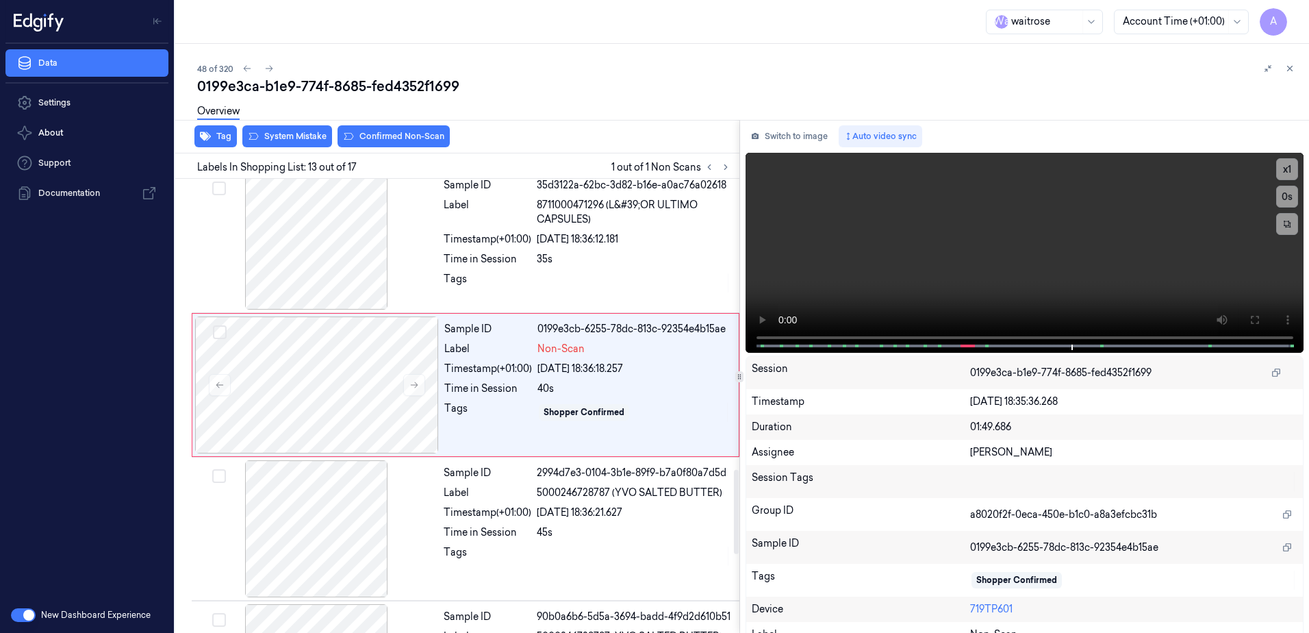
scroll to position [1570, 0]
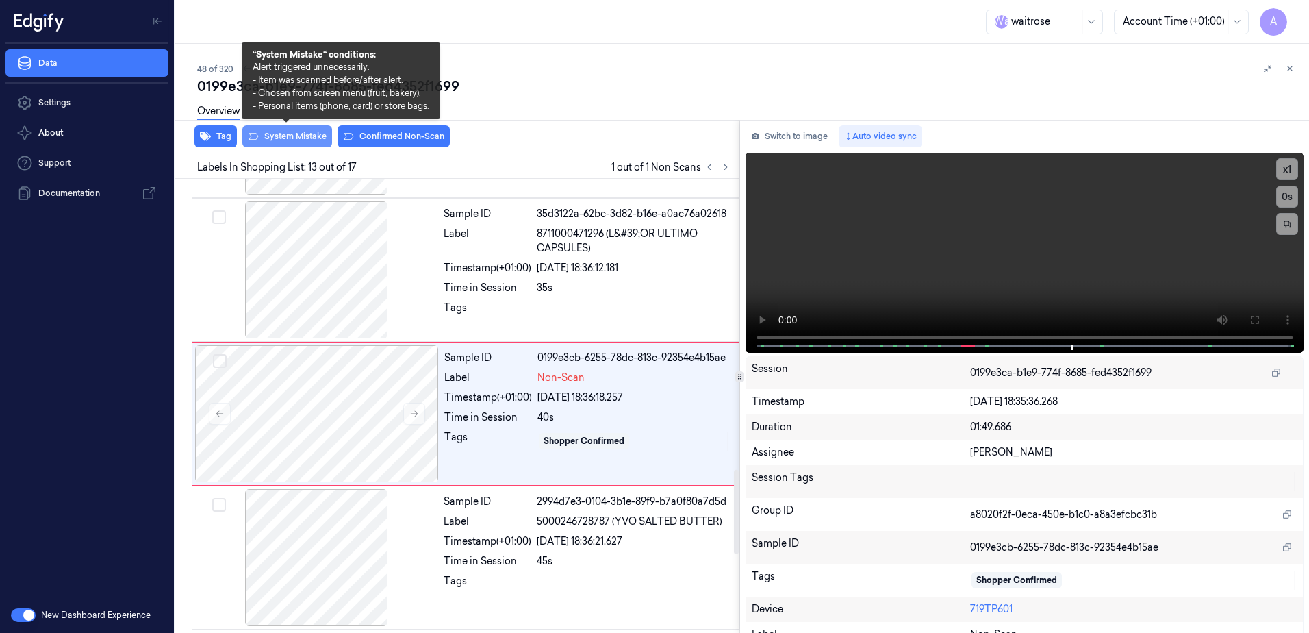
click at [283, 138] on button "System Mistake" at bounding box center [287, 136] width 90 height 22
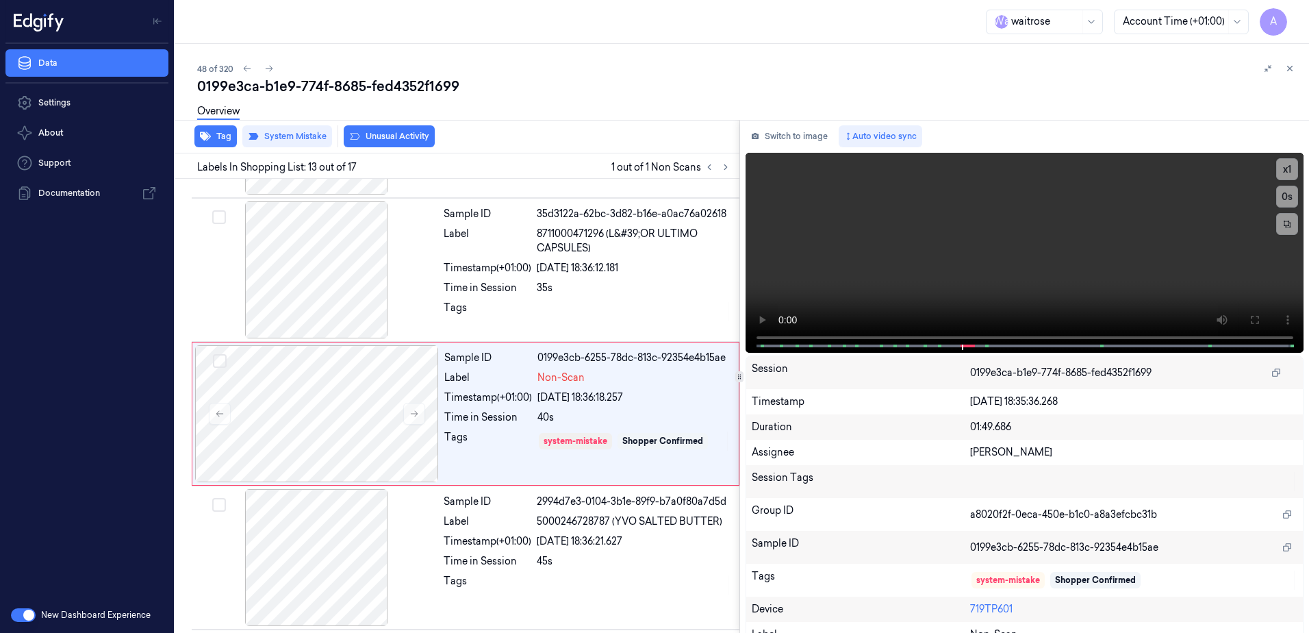
click at [395, 144] on button "Unusual Activity" at bounding box center [389, 136] width 91 height 22
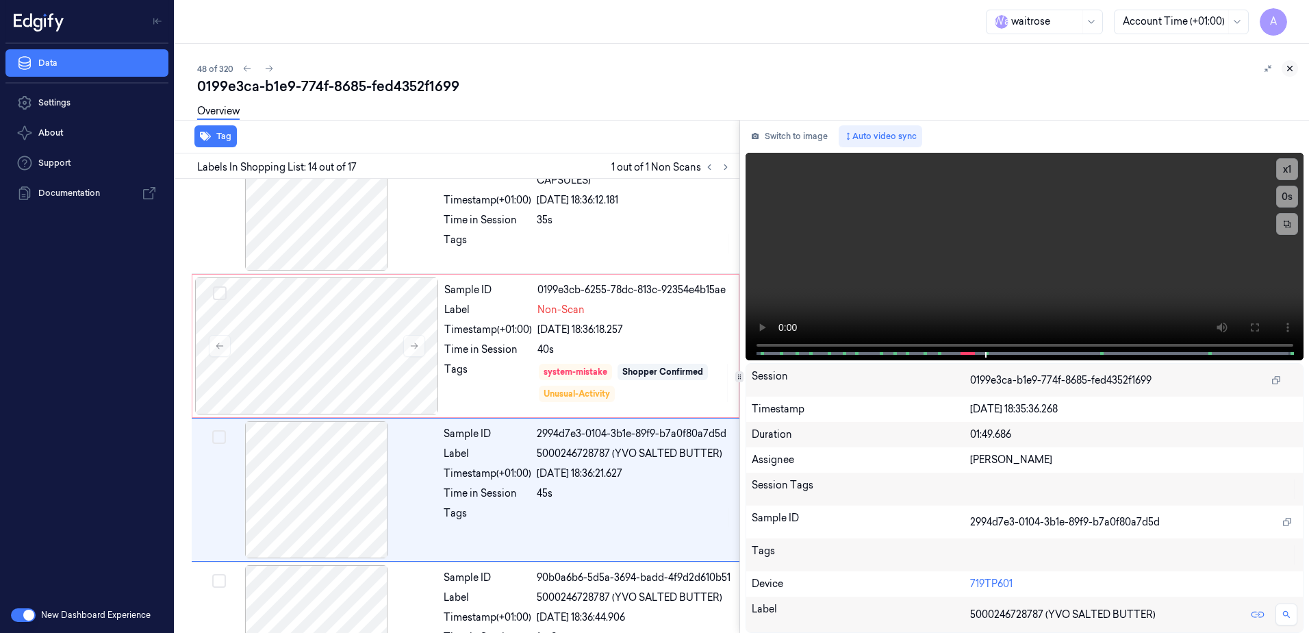
click at [1290, 66] on icon at bounding box center [1290, 69] width 10 height 10
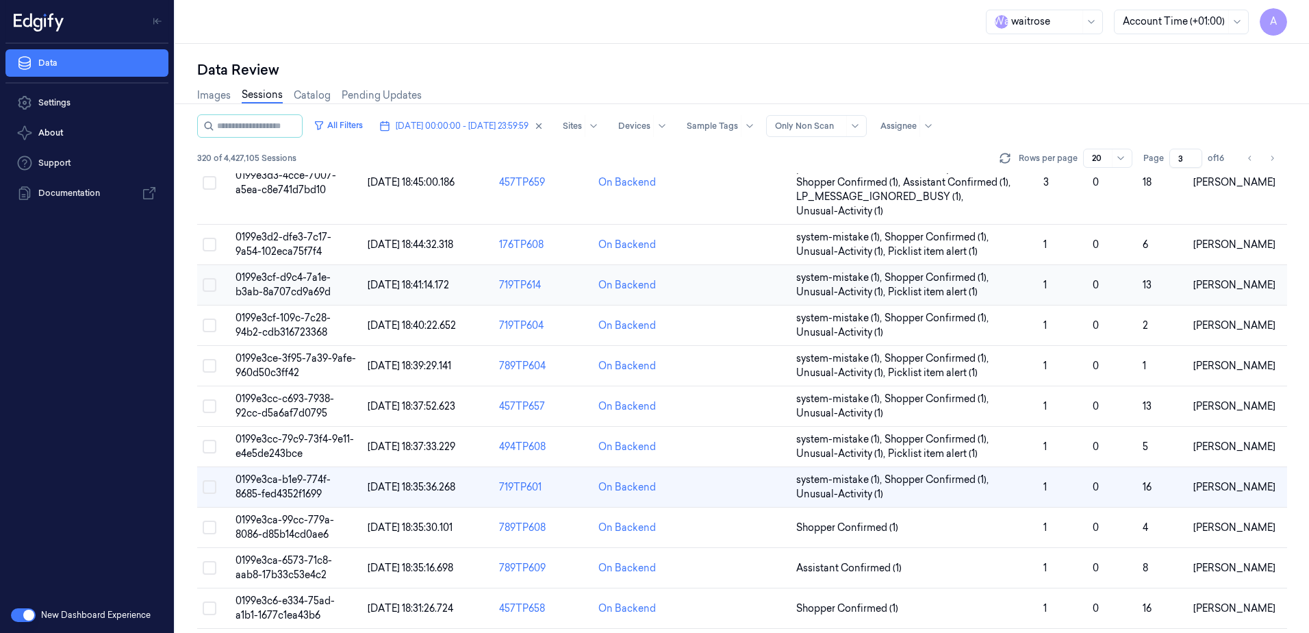
scroll to position [137, 0]
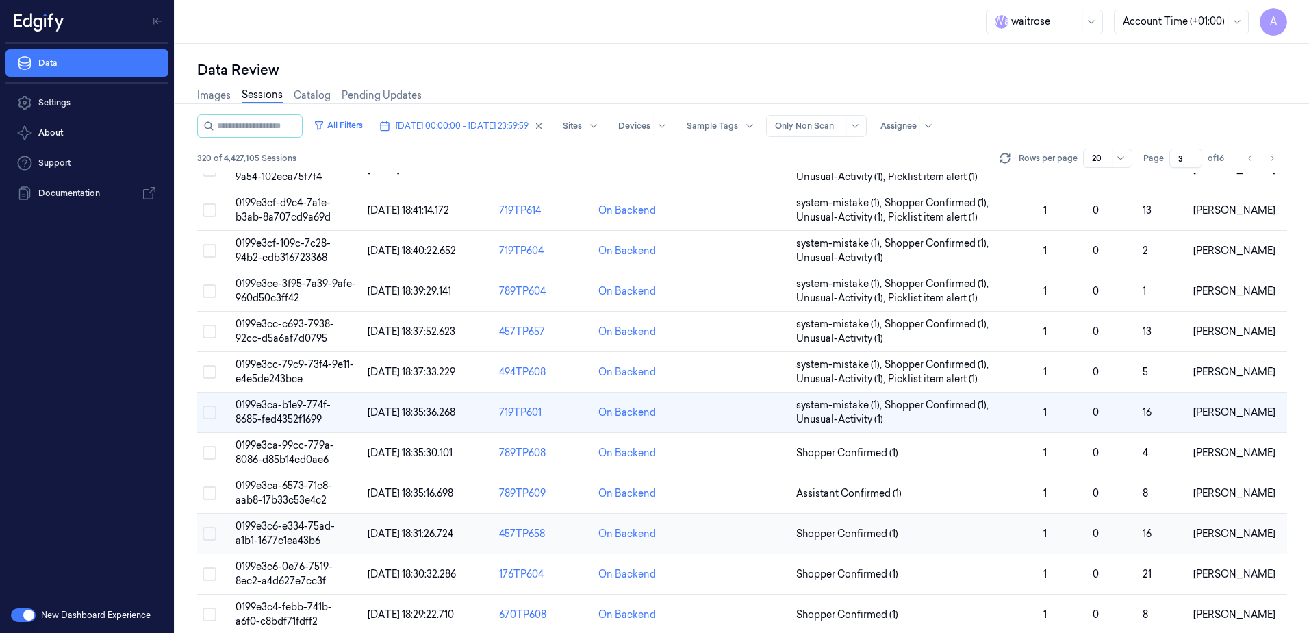
click at [274, 529] on span "0199e3c6-e334-75ad-a1b1-1677c1ea43b6" at bounding box center [285, 533] width 99 height 27
click at [274, 528] on span "0199e3c6-e334-75ad-a1b1-1677c1ea43b6" at bounding box center [285, 533] width 99 height 27
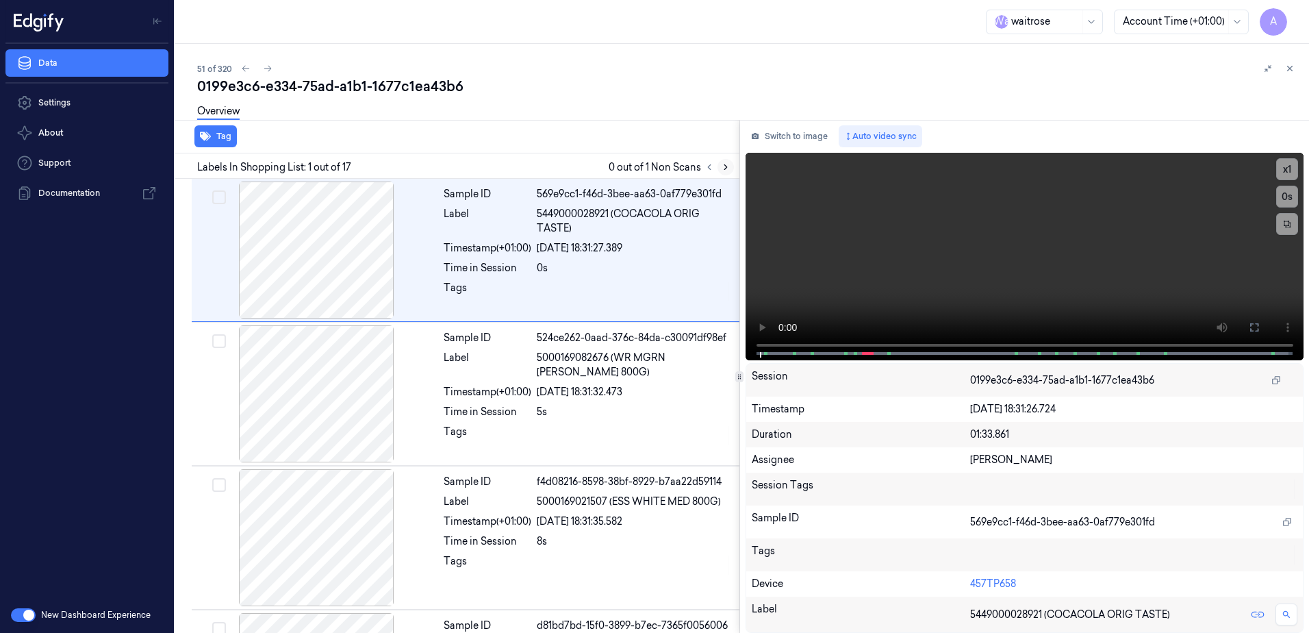
click at [722, 162] on button at bounding box center [725, 167] width 16 height 16
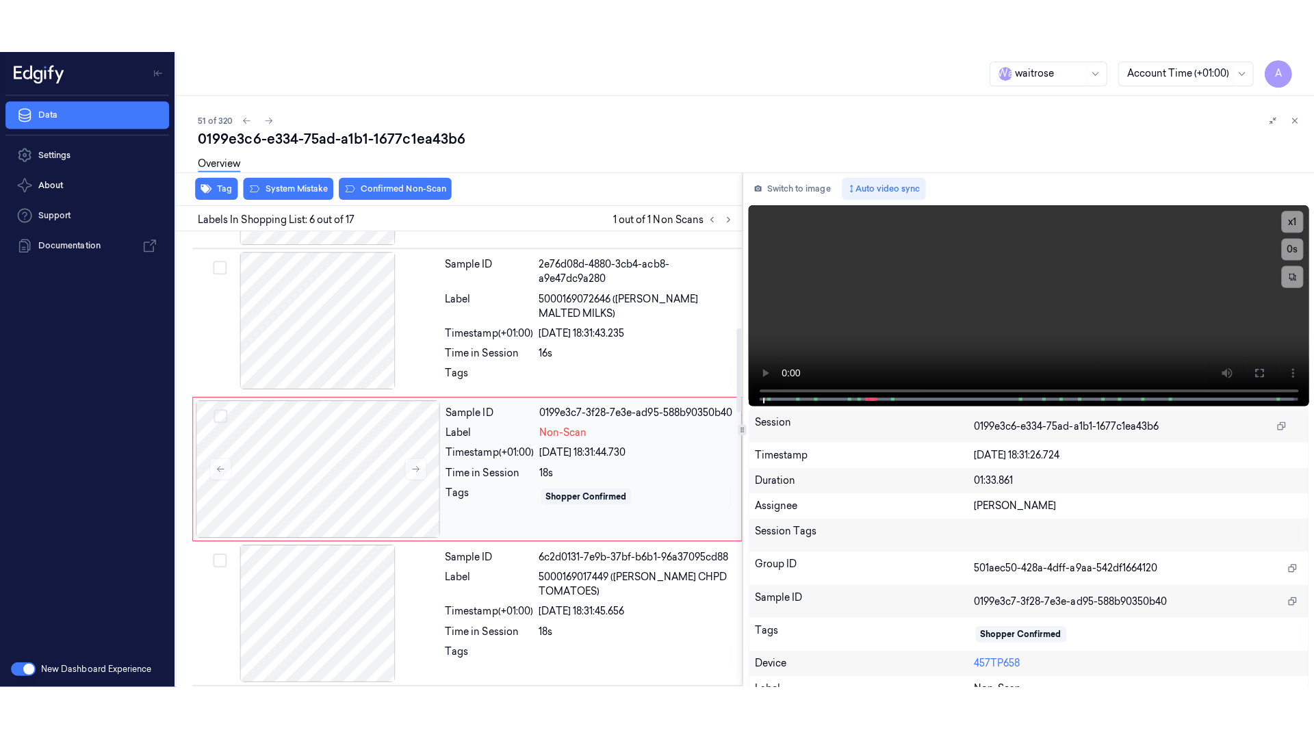
scroll to position [568, 0]
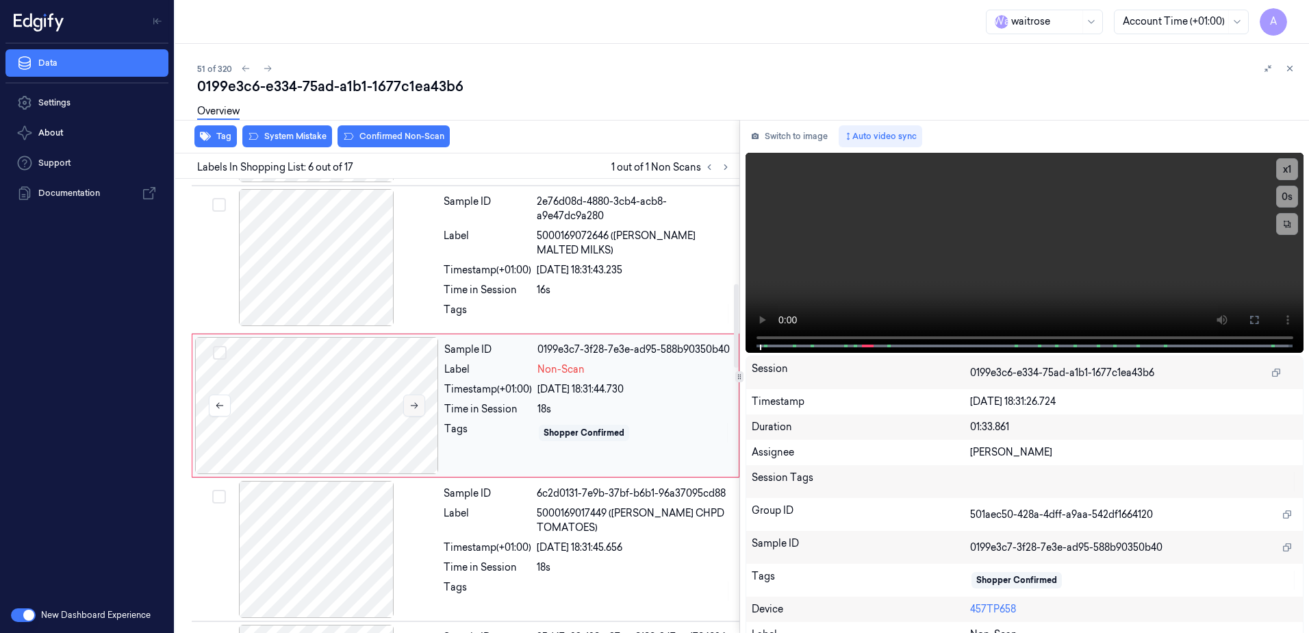
click at [418, 405] on icon at bounding box center [414, 405] width 10 height 10
click at [411, 407] on icon at bounding box center [414, 405] width 10 height 10
click at [413, 405] on icon at bounding box center [415, 406] width 8 height 6
click at [1249, 318] on icon at bounding box center [1254, 319] width 11 height 11
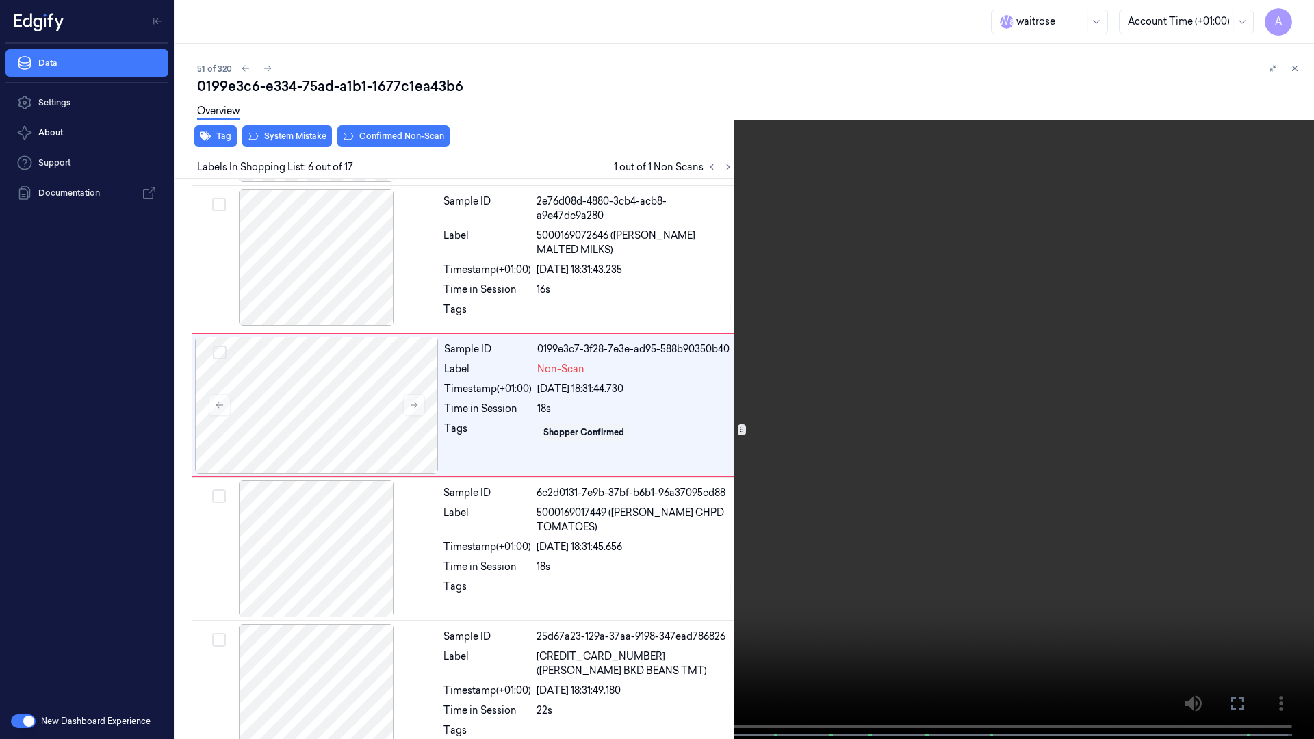
click at [850, 426] on video at bounding box center [657, 371] width 1314 height 742
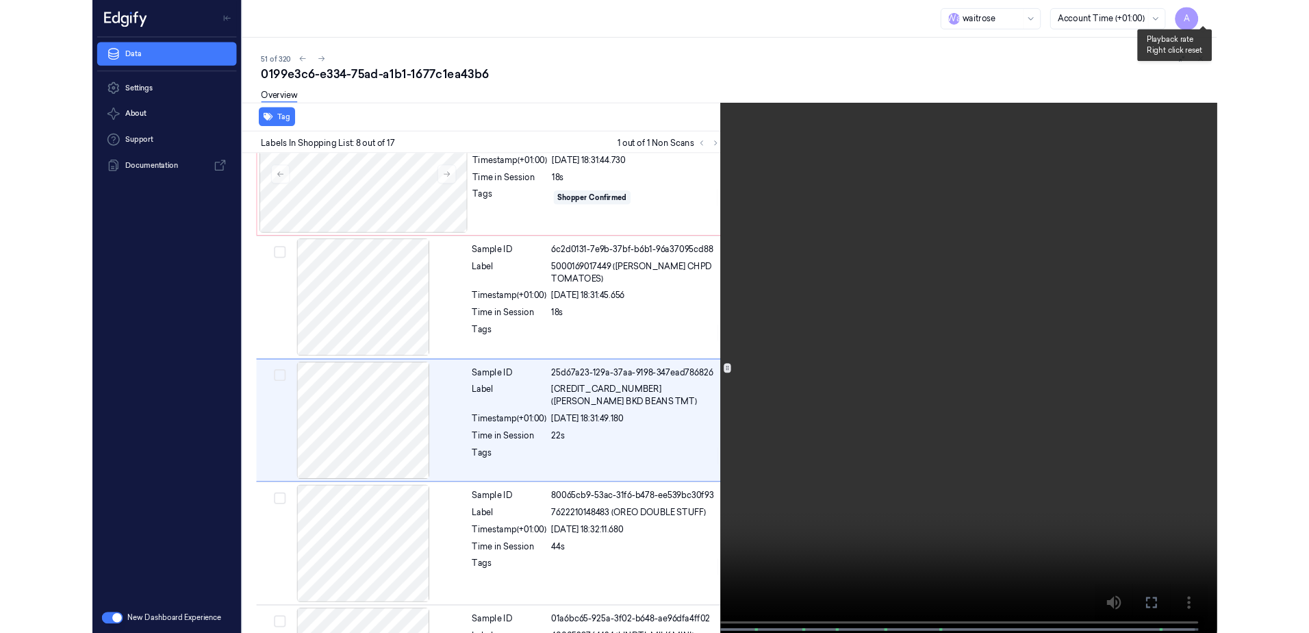
scroll to position [798, 0]
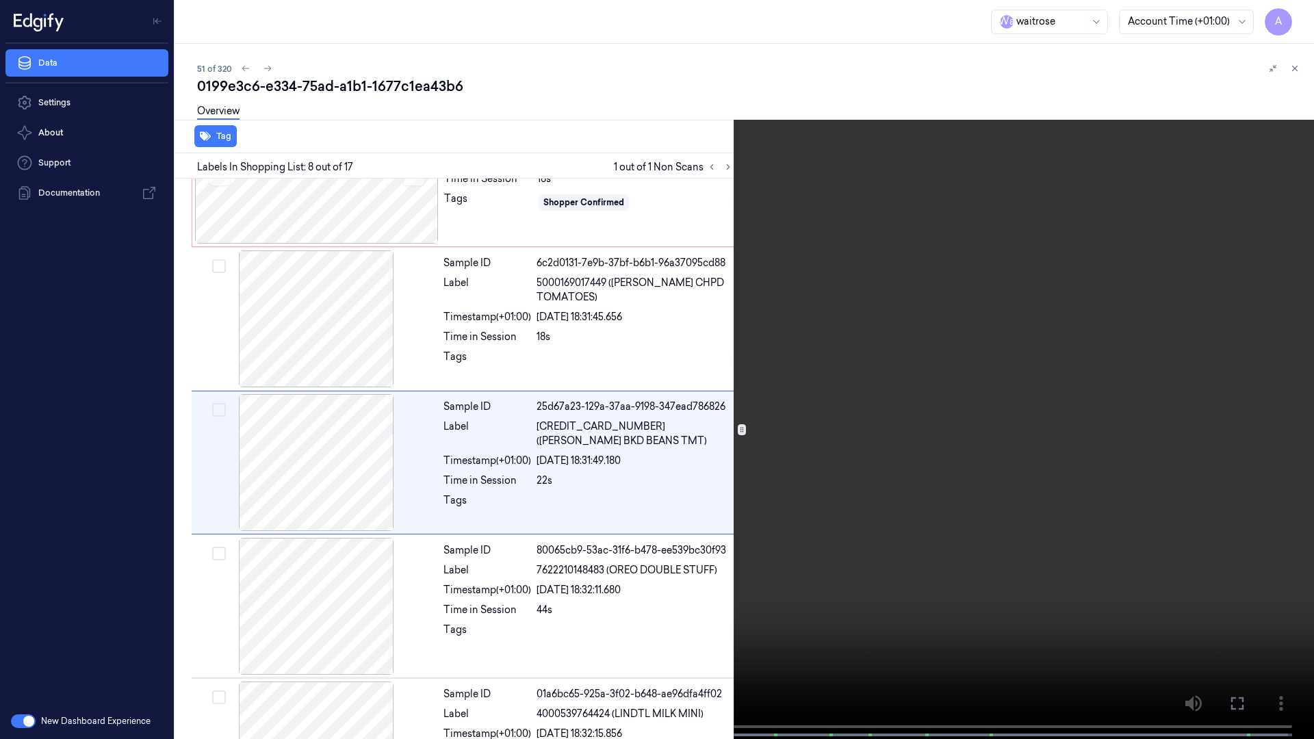
click at [1063, 316] on video at bounding box center [657, 371] width 1314 height 742
click at [0, 0] on icon at bounding box center [0, 0] width 0 height 0
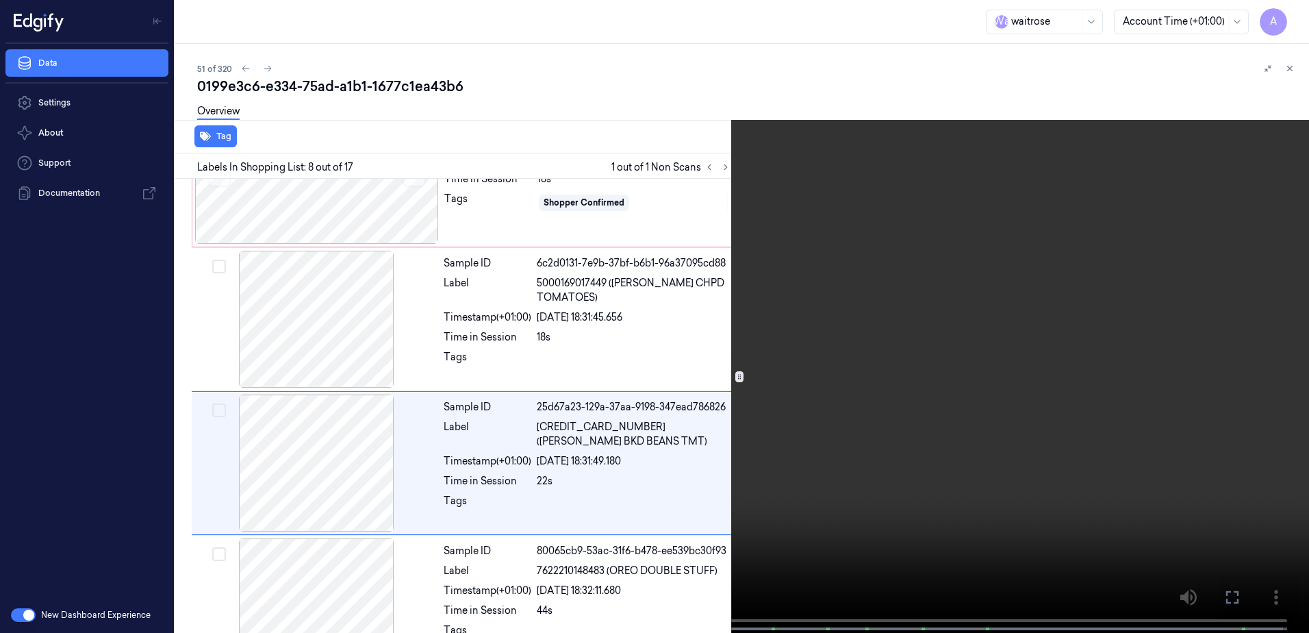
scroll to position [802, 0]
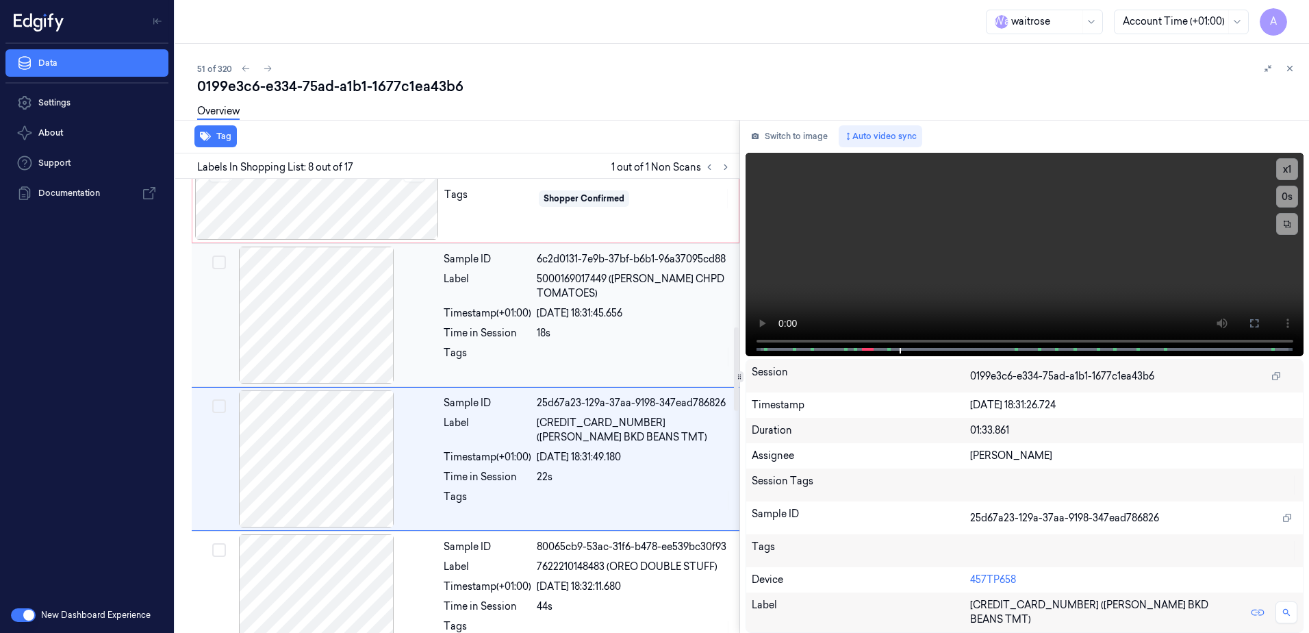
click at [632, 363] on div at bounding box center [634, 357] width 194 height 22
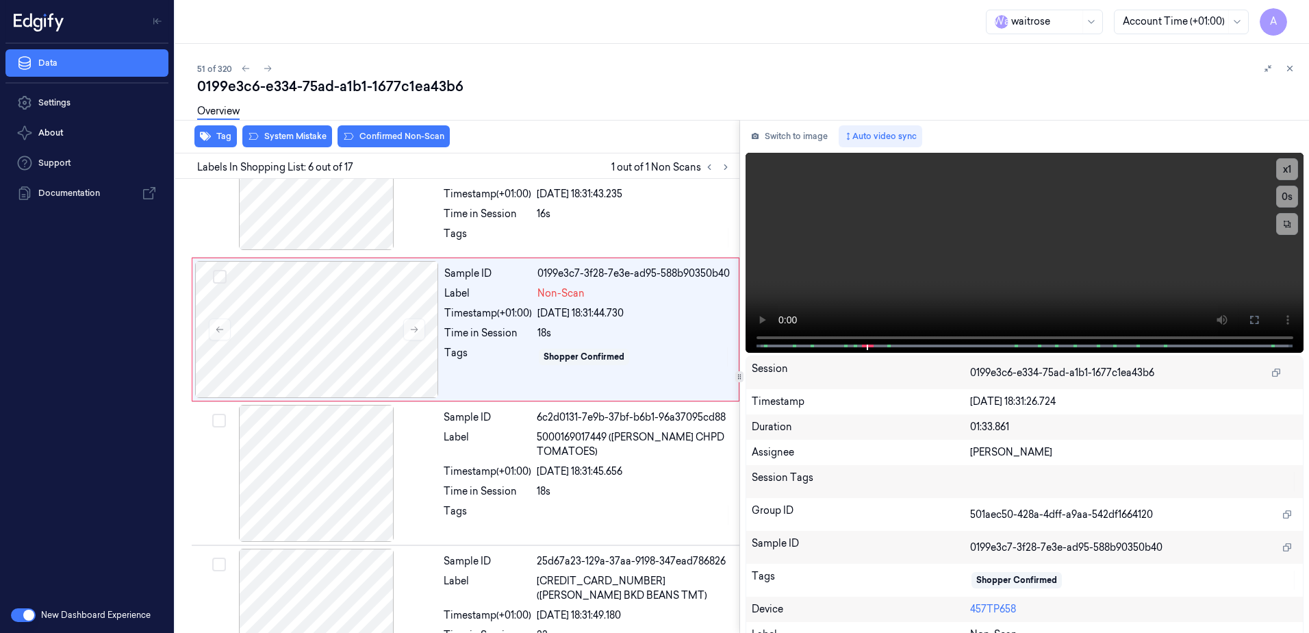
scroll to position [568, 0]
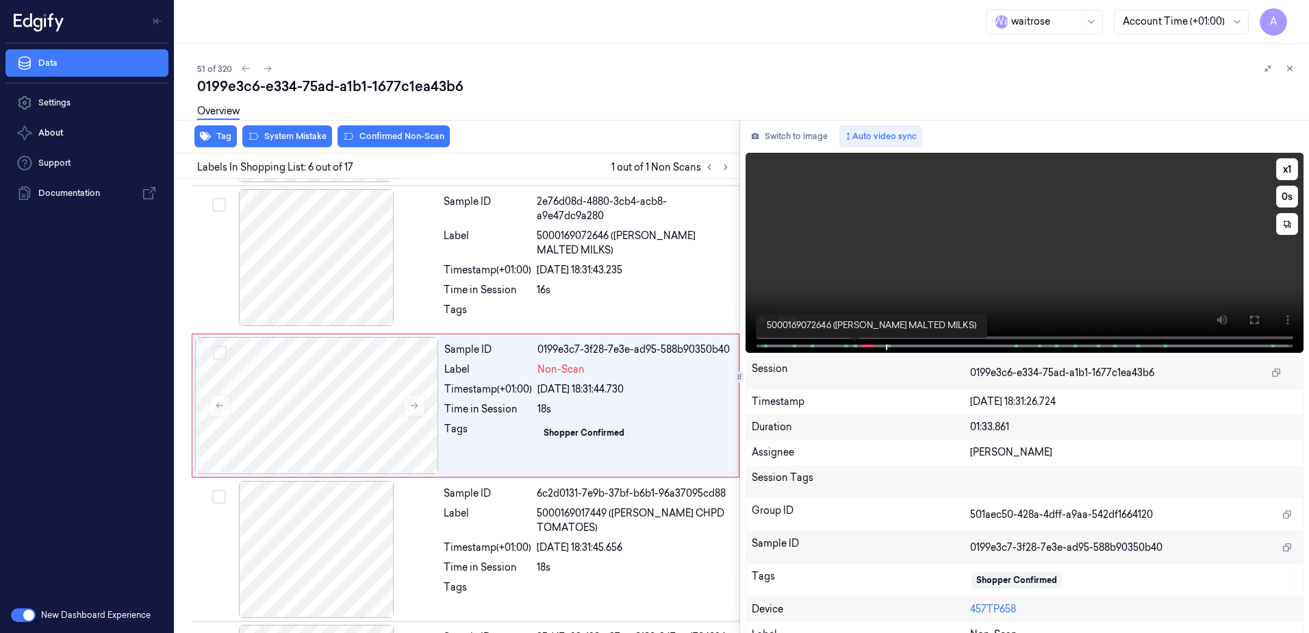
click at [855, 342] on span at bounding box center [856, 345] width 2 height 7
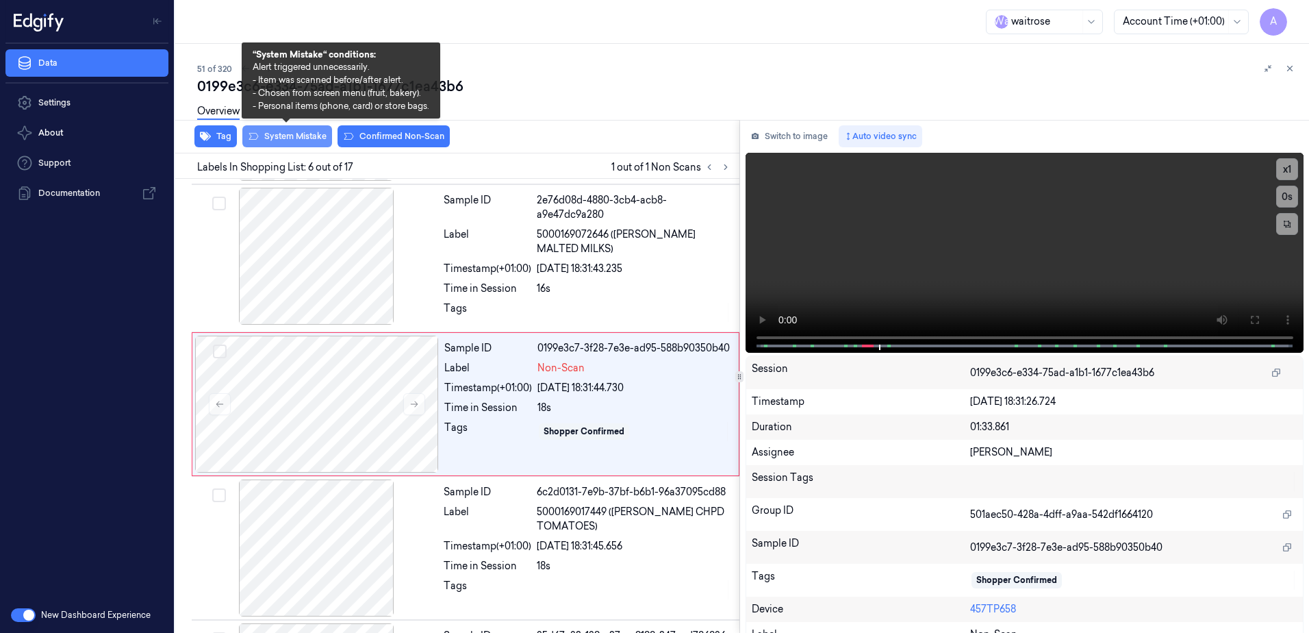
click at [280, 138] on button "System Mistake" at bounding box center [287, 136] width 90 height 22
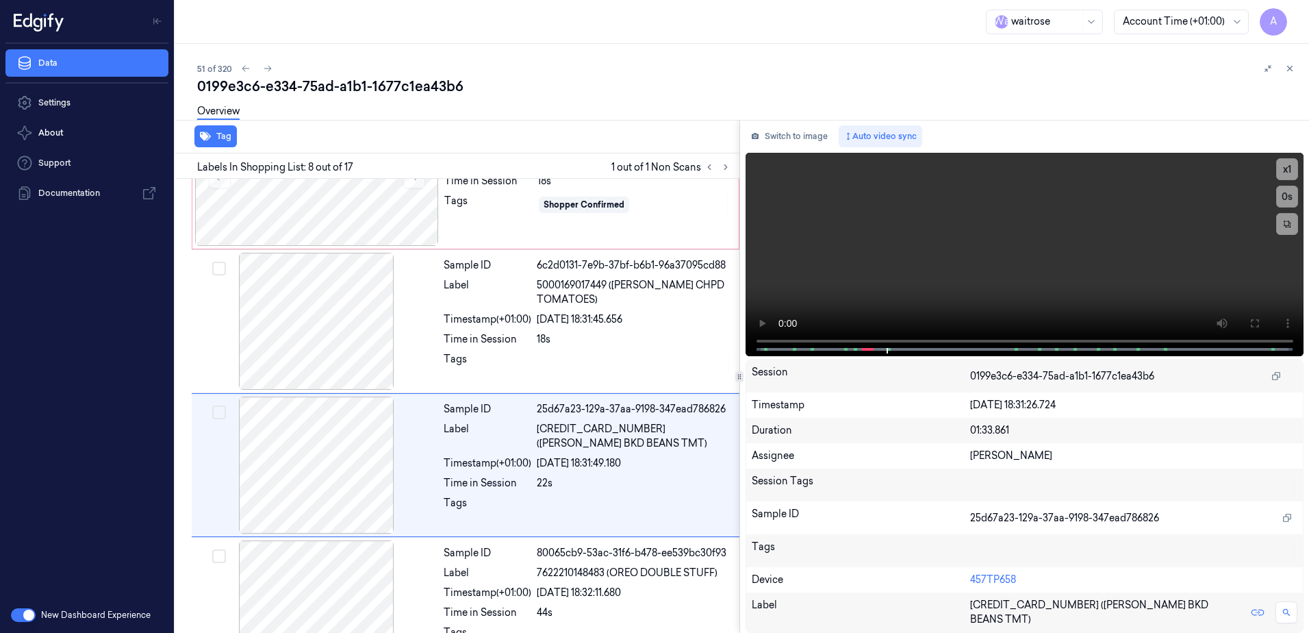
scroll to position [855, 0]
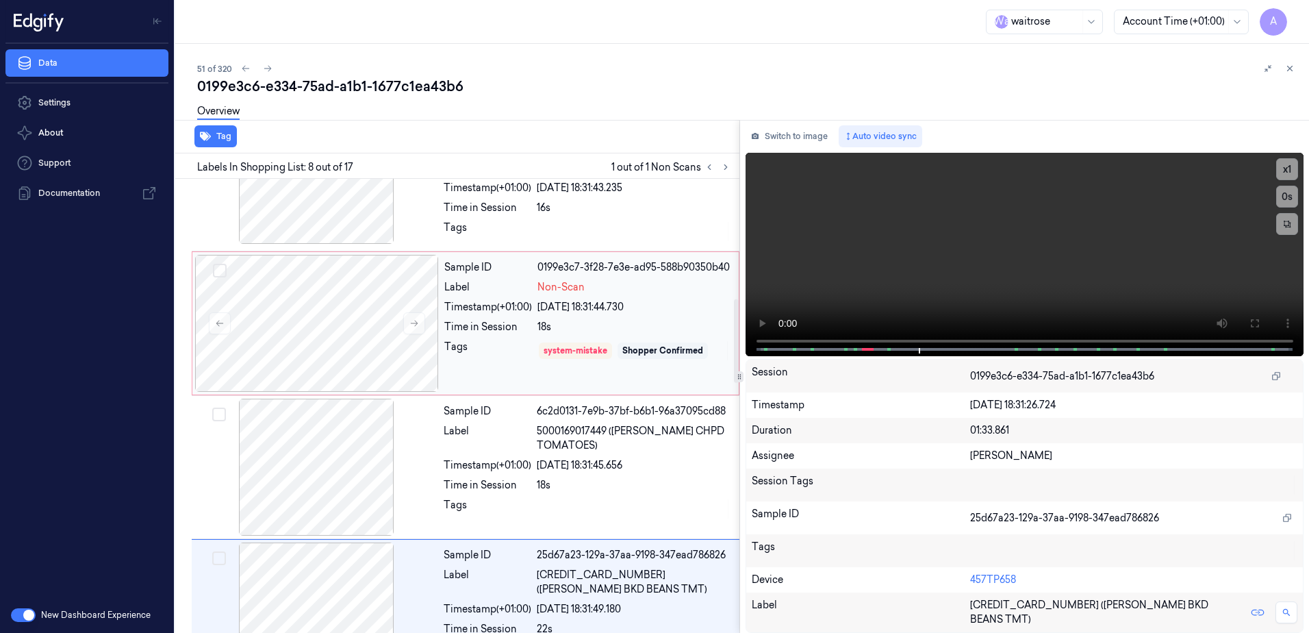
click at [474, 336] on div "Sample ID 0199e3c7-3f28-7e3e-ad95-588b90350b40 Label Non-Scan Timestamp (+01:00…" at bounding box center [587, 323] width 297 height 137
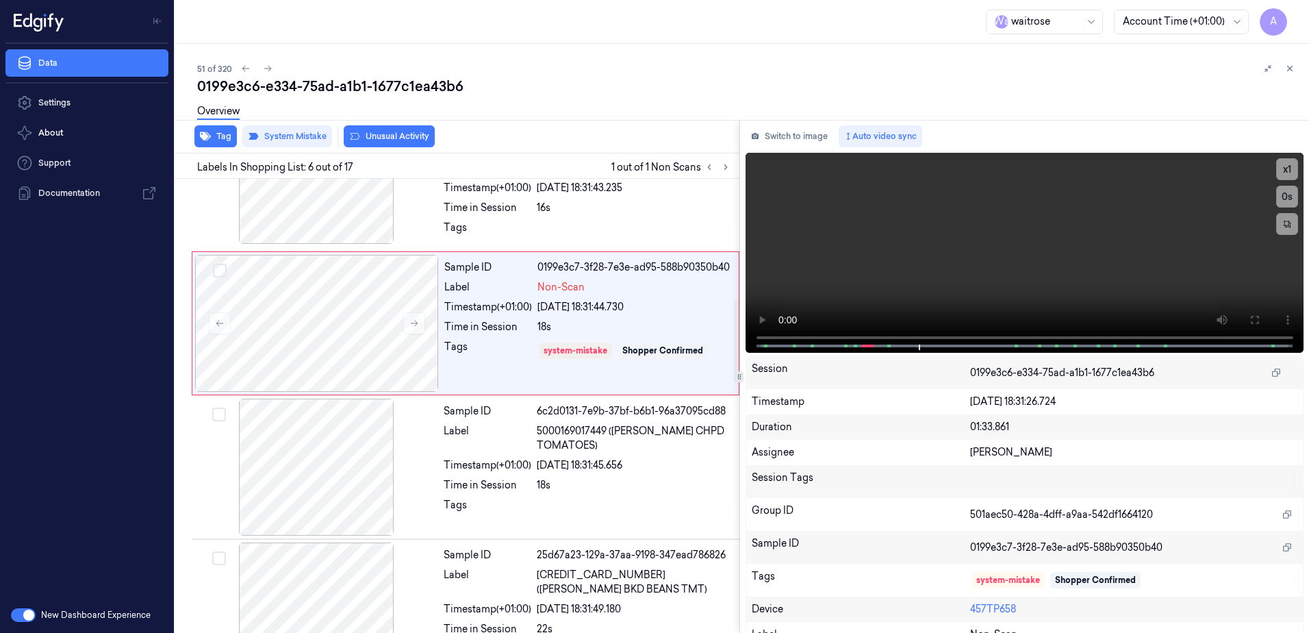
scroll to position [568, 0]
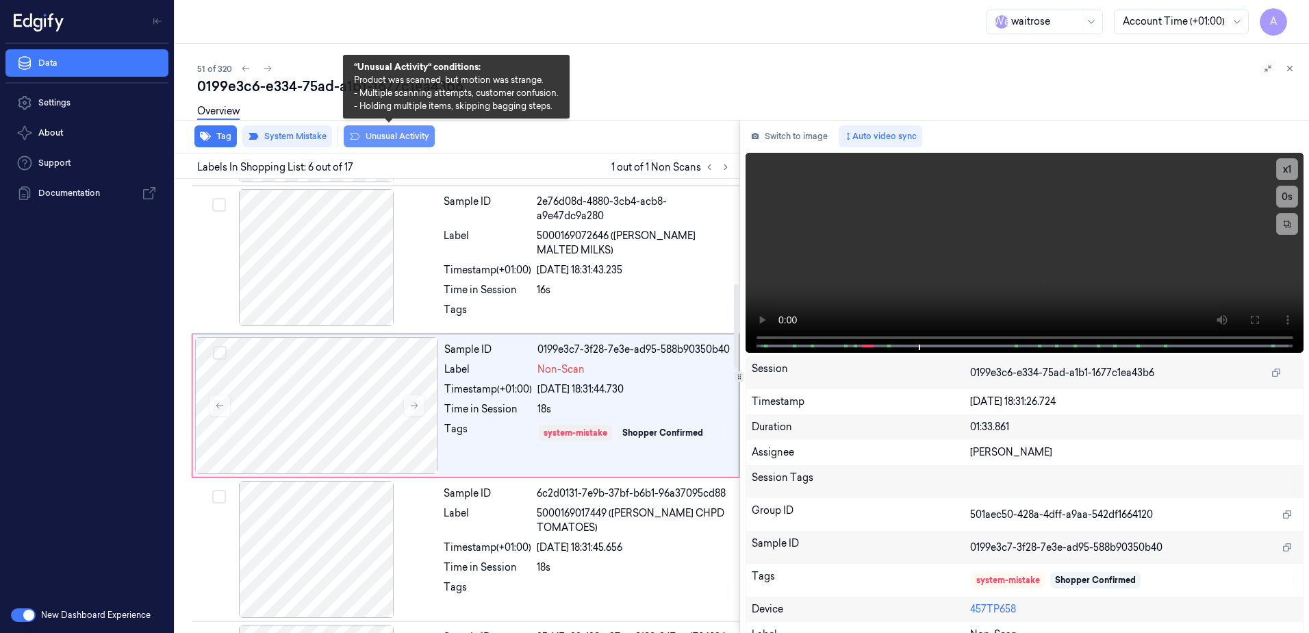
click at [403, 143] on button "Unusual Activity" at bounding box center [389, 136] width 91 height 22
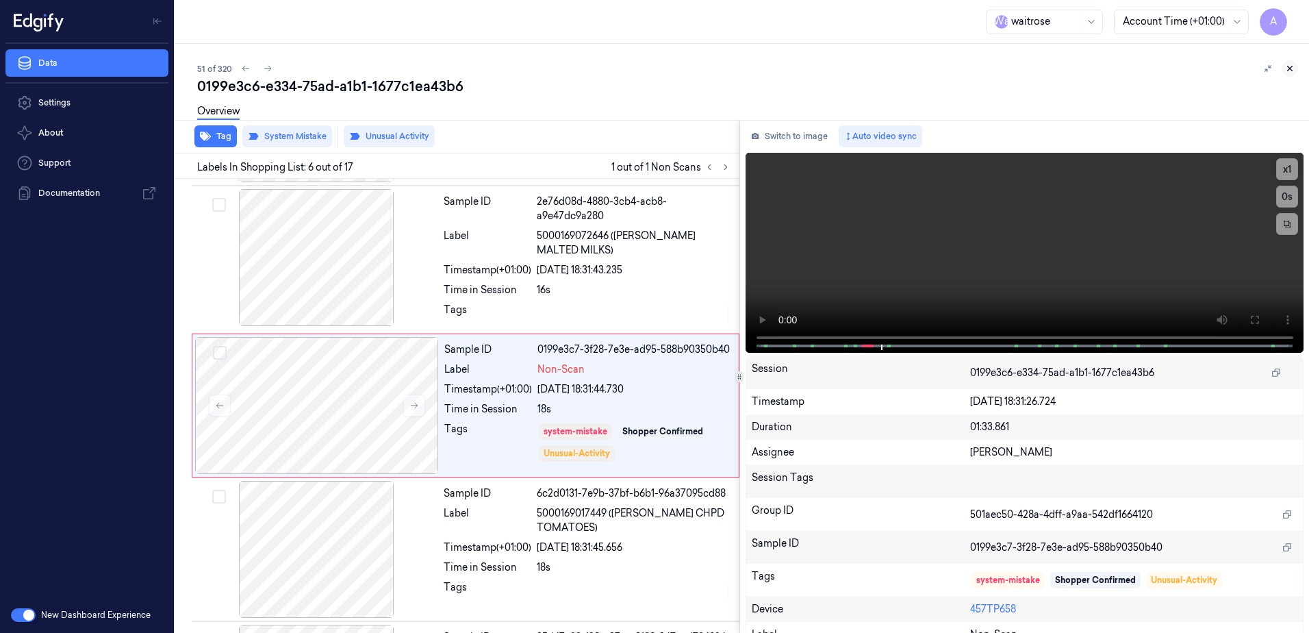
click at [1284, 71] on button at bounding box center [1290, 68] width 16 height 16
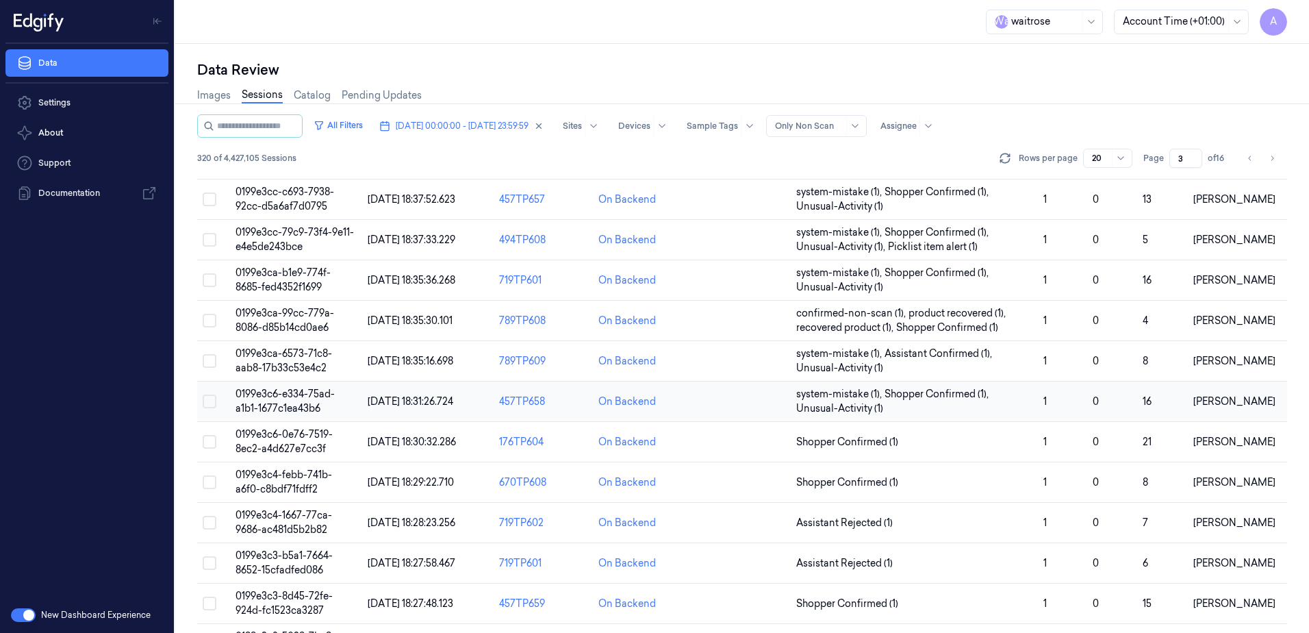
scroll to position [274, 0]
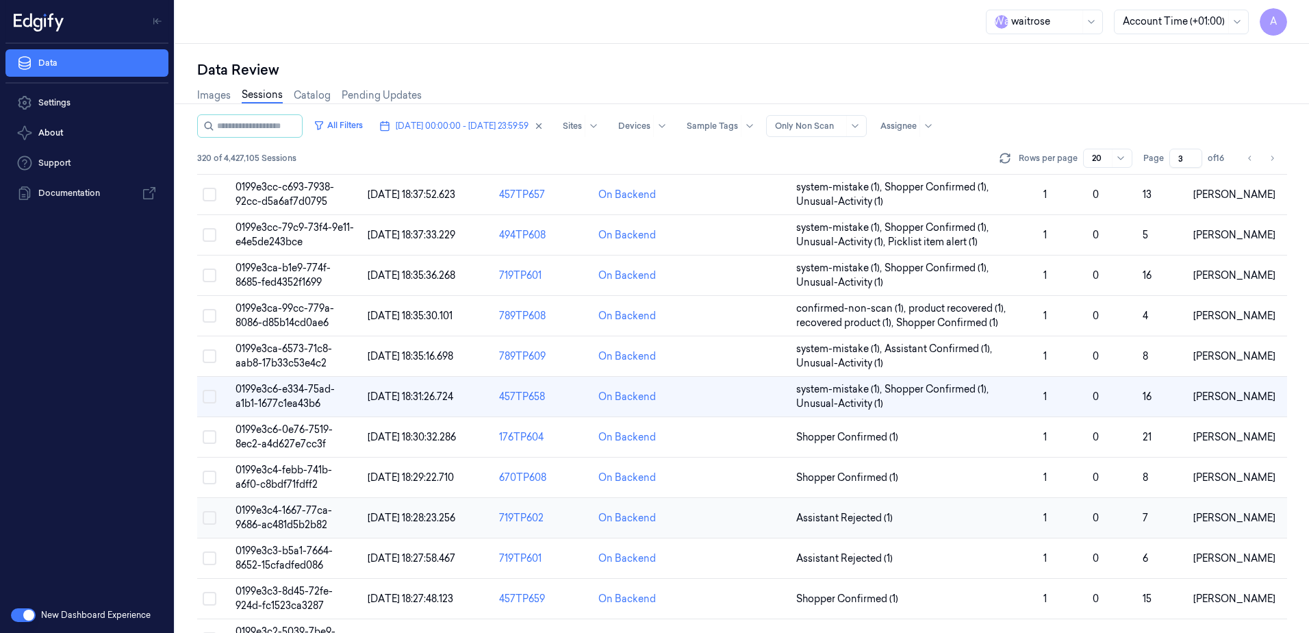
click at [277, 508] on span "0199e3c4-1667-77ca-9686-ac481d5b2b82" at bounding box center [284, 517] width 97 height 27
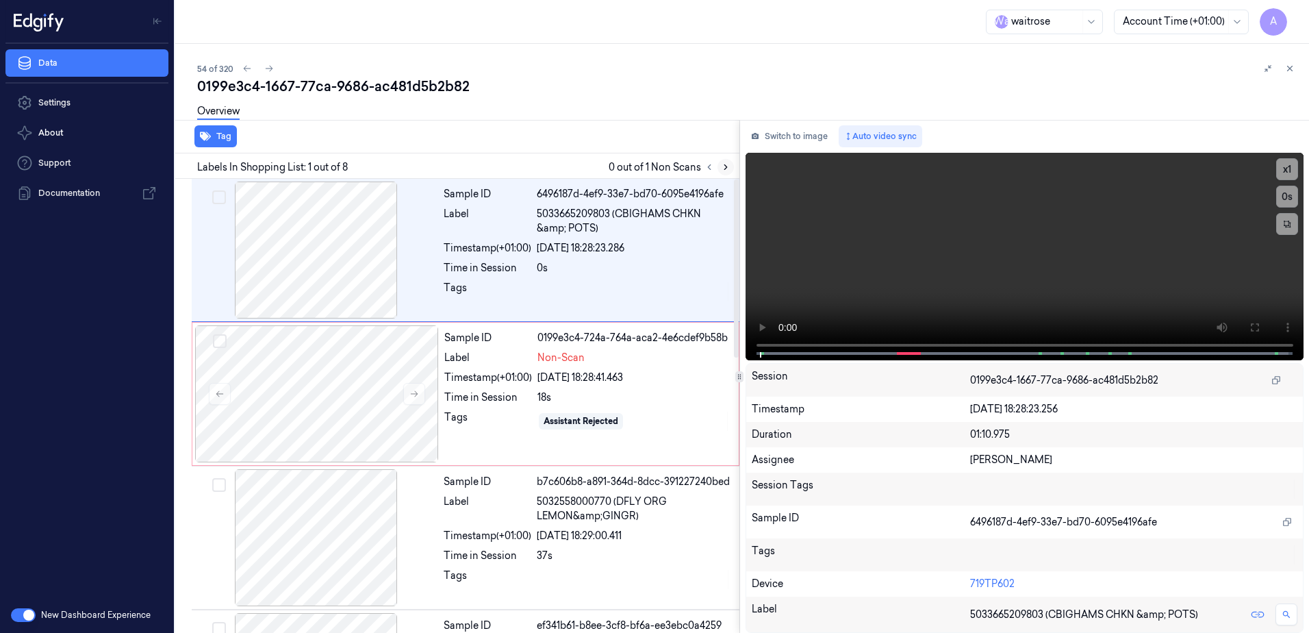
click at [723, 167] on icon at bounding box center [726, 167] width 10 height 10
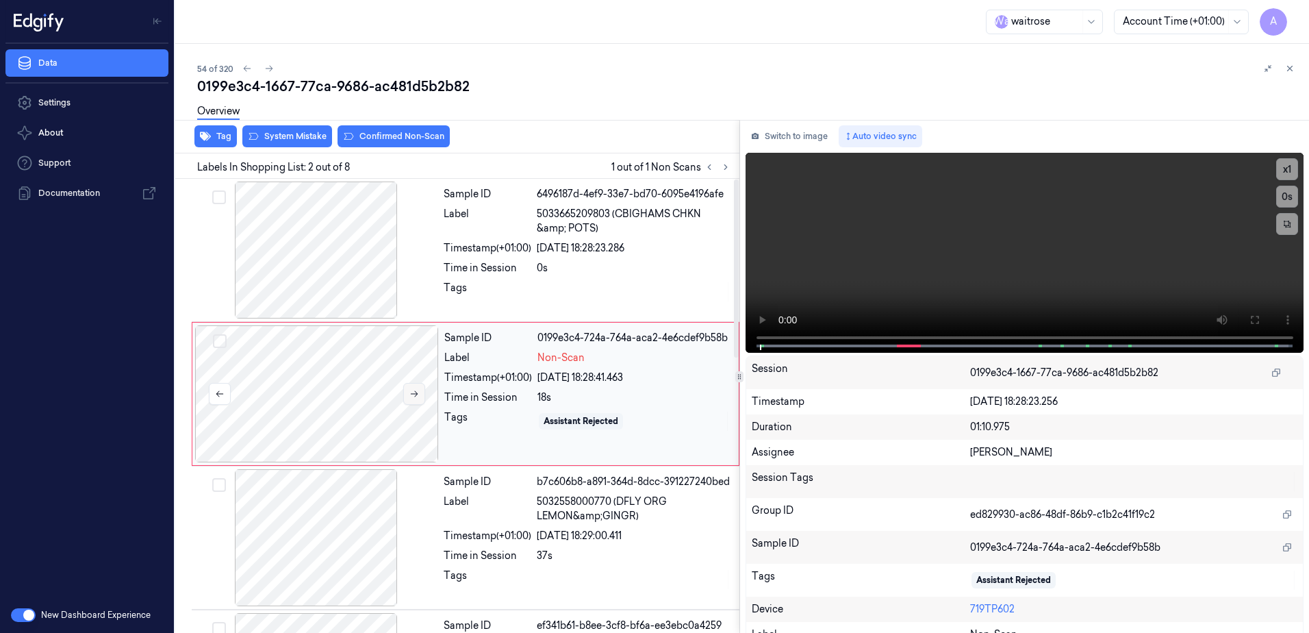
click at [411, 396] on icon at bounding box center [414, 394] width 10 height 10
click at [419, 394] on button at bounding box center [414, 394] width 22 height 22
click at [413, 396] on icon at bounding box center [414, 394] width 10 height 10
click at [403, 396] on button at bounding box center [414, 394] width 22 height 22
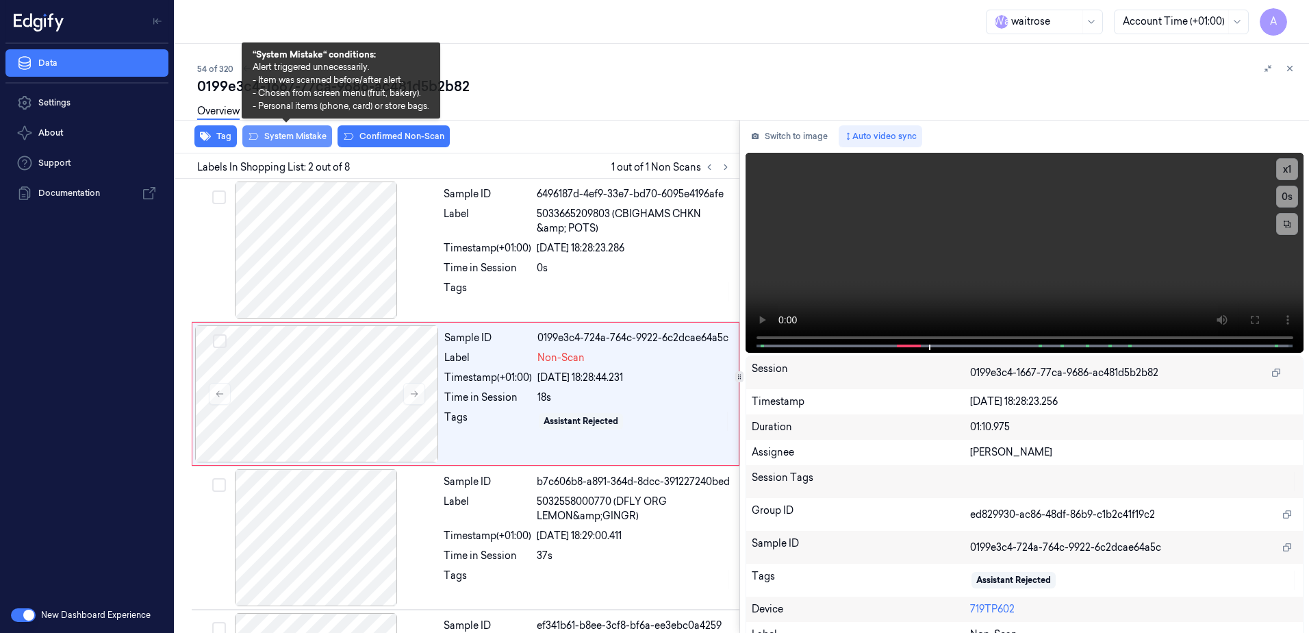
click at [276, 141] on button "System Mistake" at bounding box center [287, 136] width 90 height 22
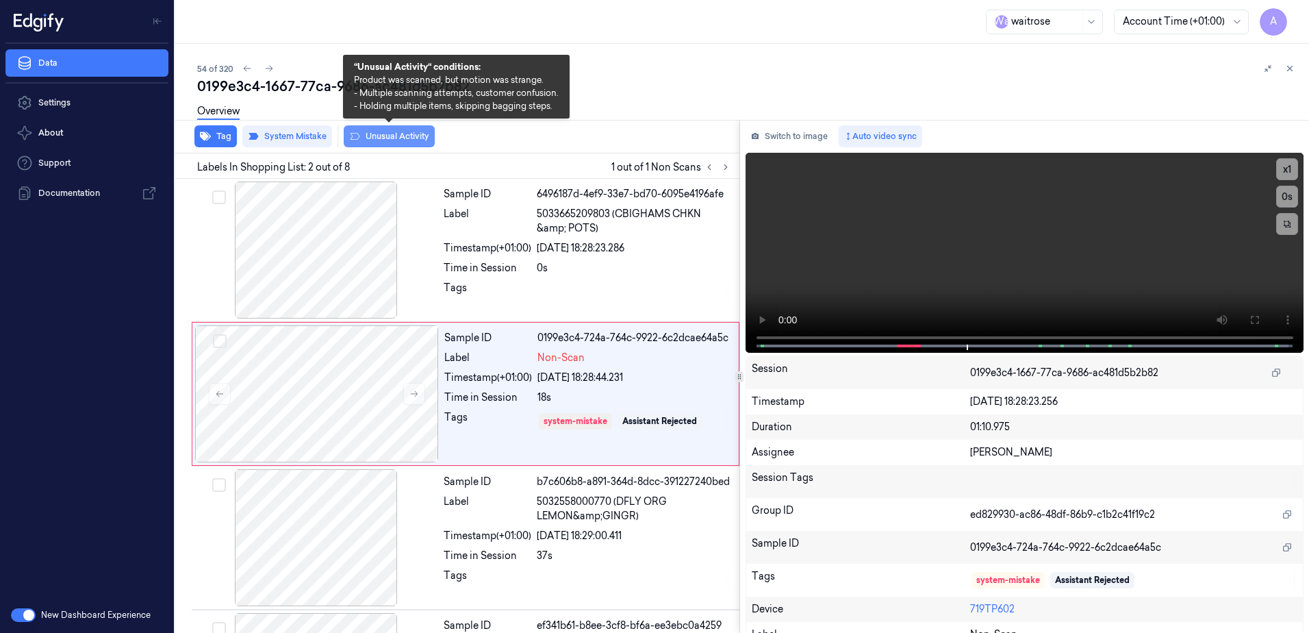
click at [390, 140] on button "Unusual Activity" at bounding box center [389, 136] width 91 height 22
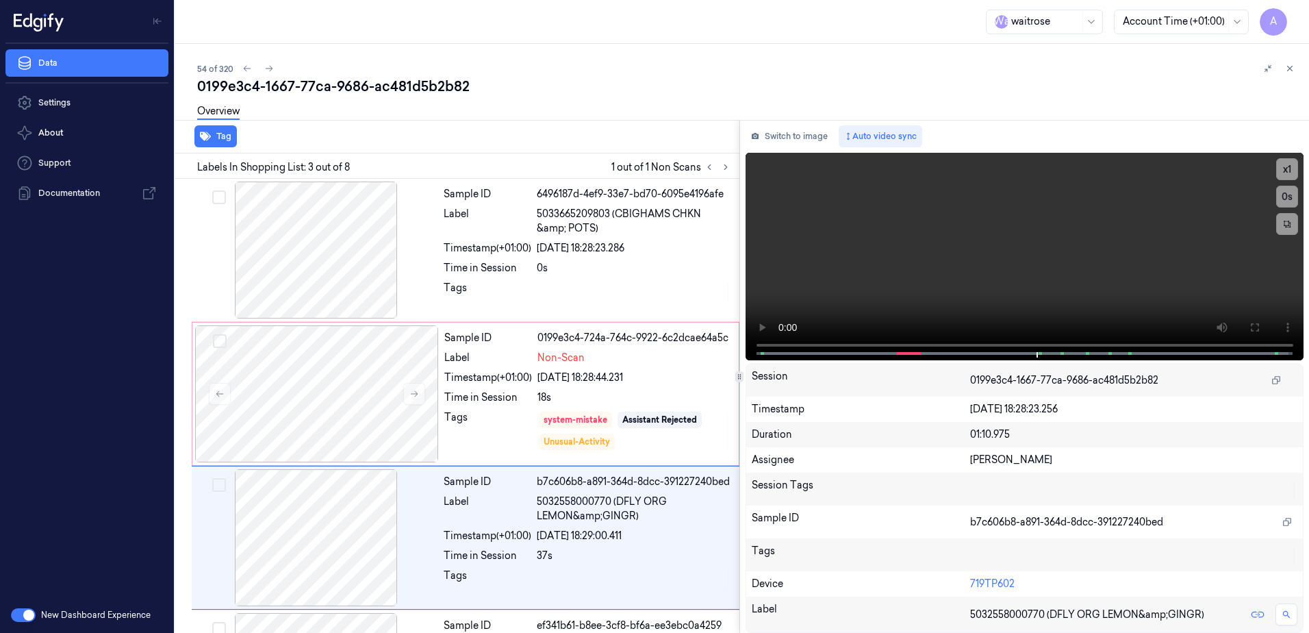
scroll to position [132, 0]
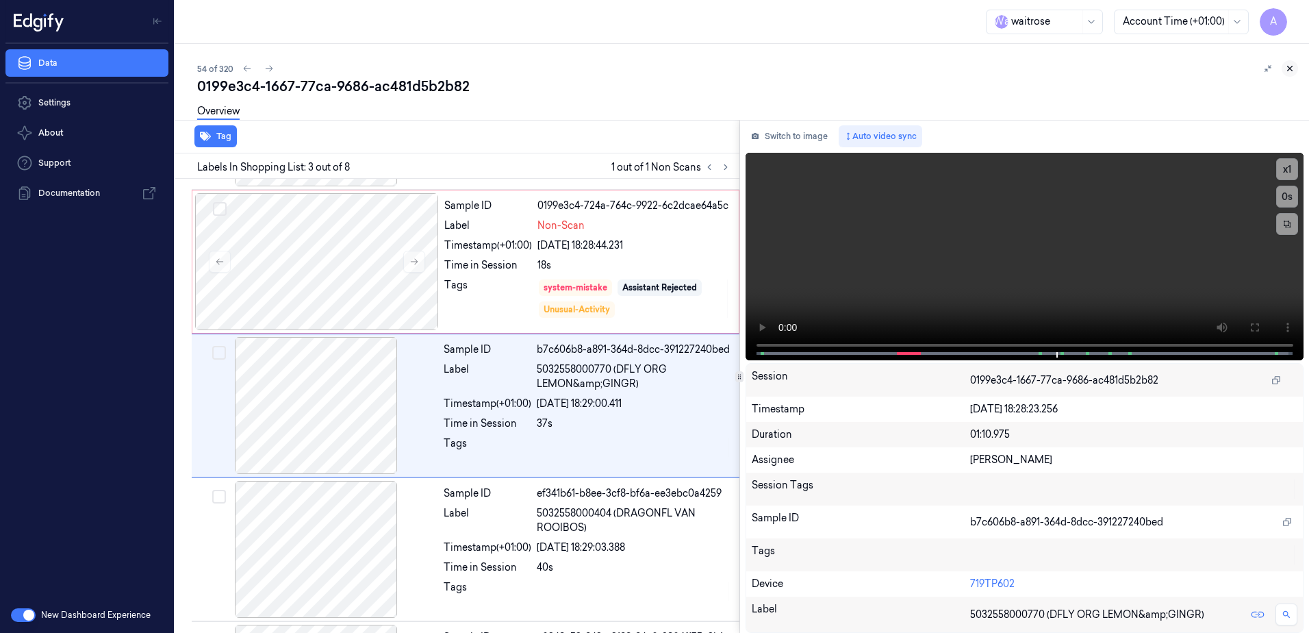
click at [1287, 68] on icon at bounding box center [1290, 69] width 10 height 10
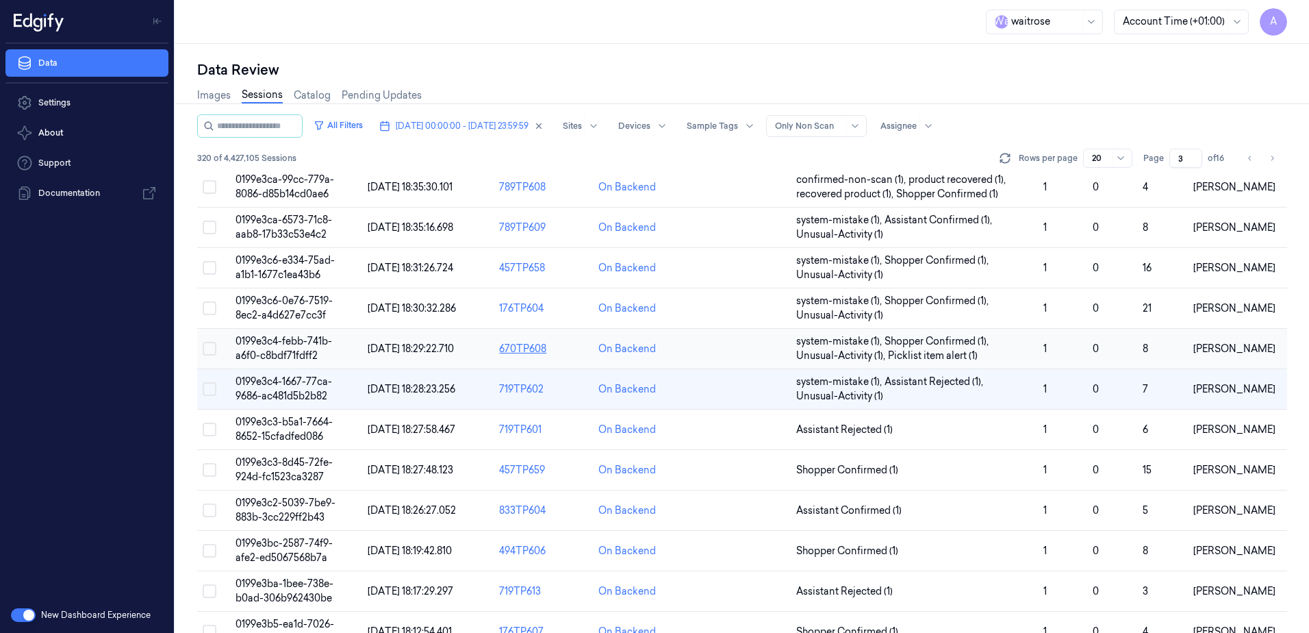
scroll to position [411, 0]
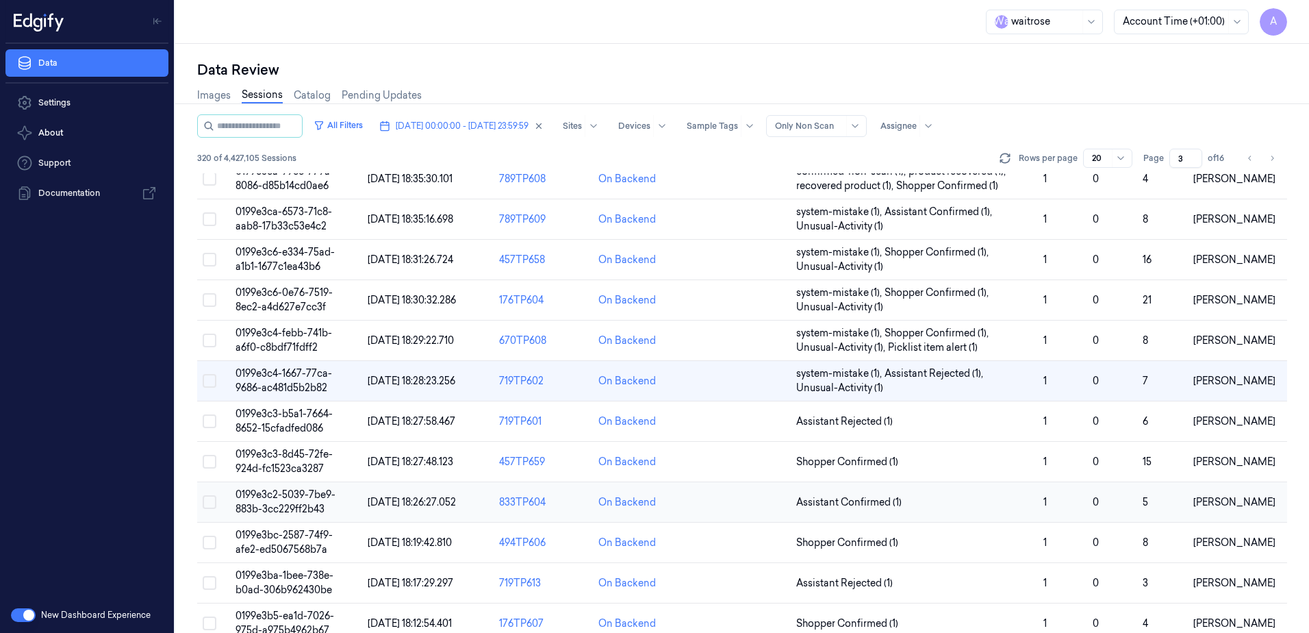
click at [265, 498] on span "0199e3c2-5039-7be9-883b-3cc229ff2b43" at bounding box center [286, 501] width 100 height 27
